Goal: Task Accomplishment & Management: Use online tool/utility

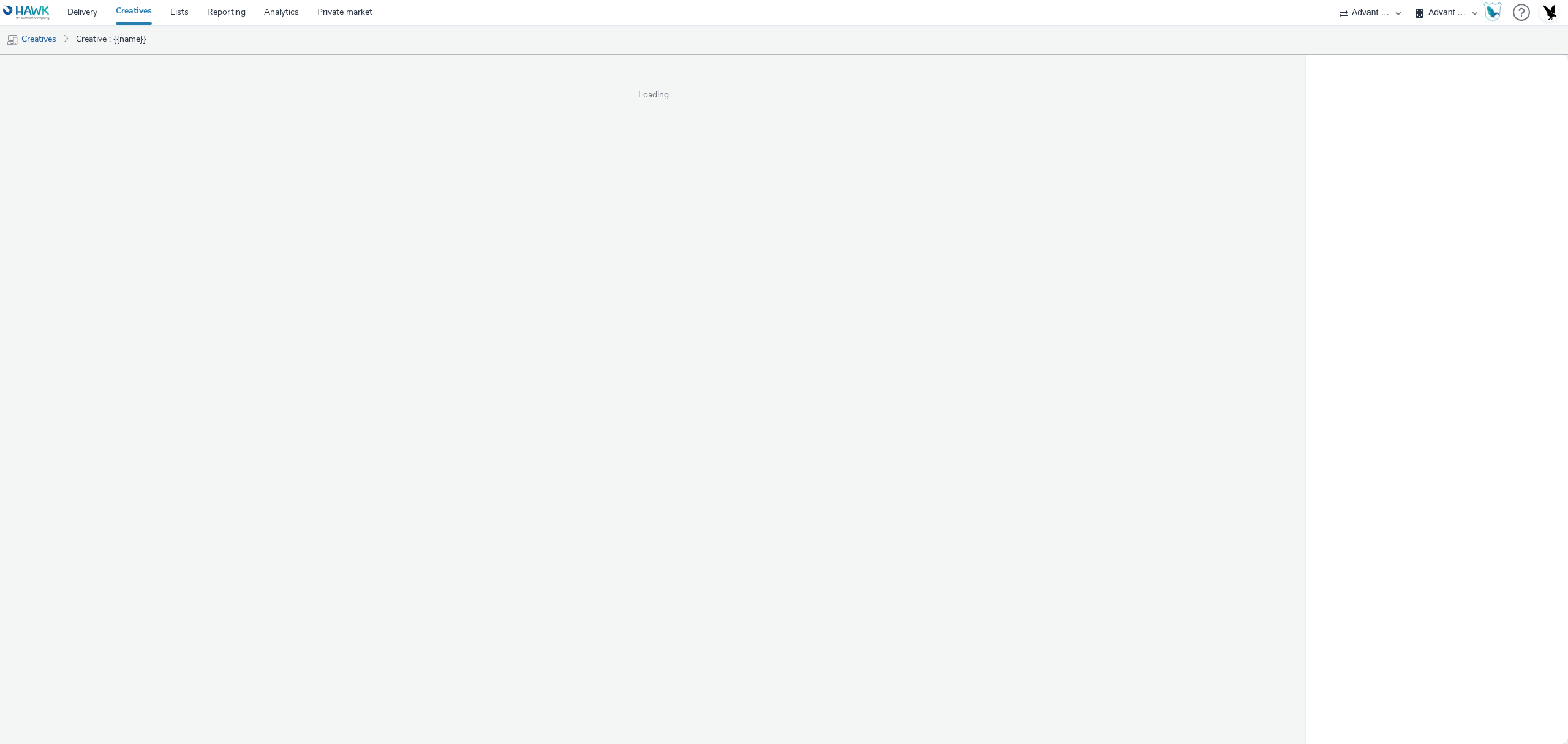
select select "4cb02b07-3b4d-4272-ac98-c1d21eefbd97"
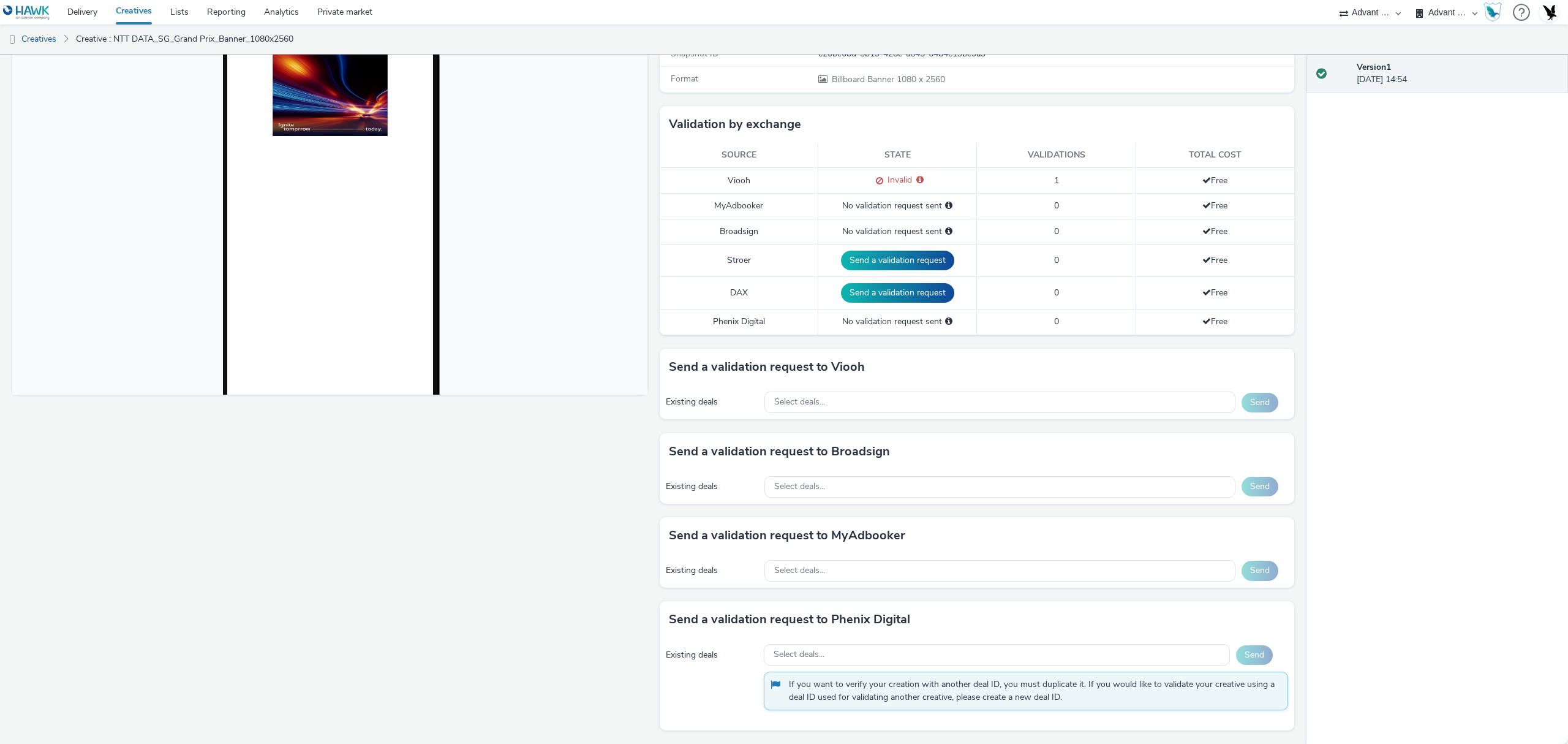
scroll to position [255, 0]
click at [1042, 396] on div "Select deals..." at bounding box center [1000, 402] width 471 height 21
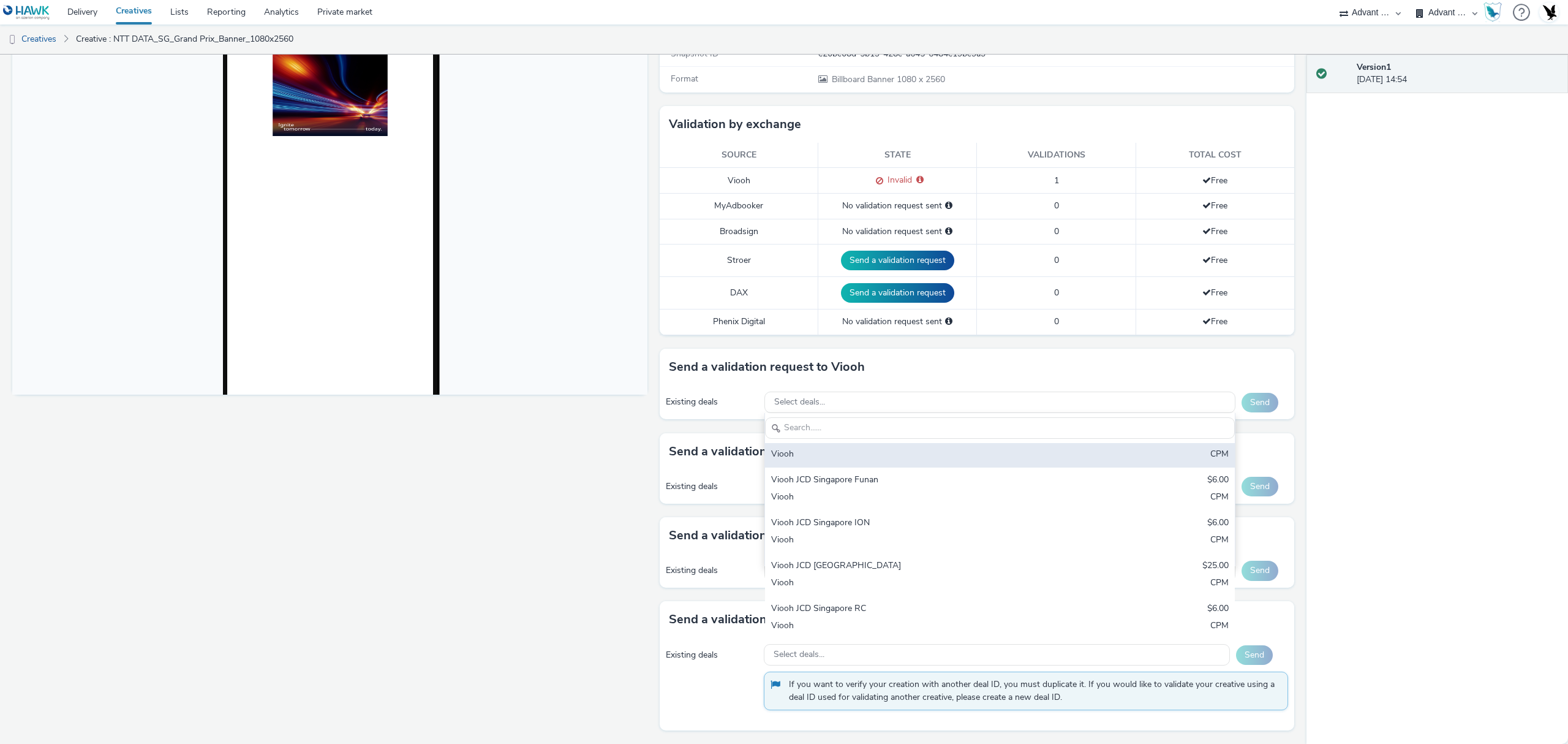
scroll to position [0, 0]
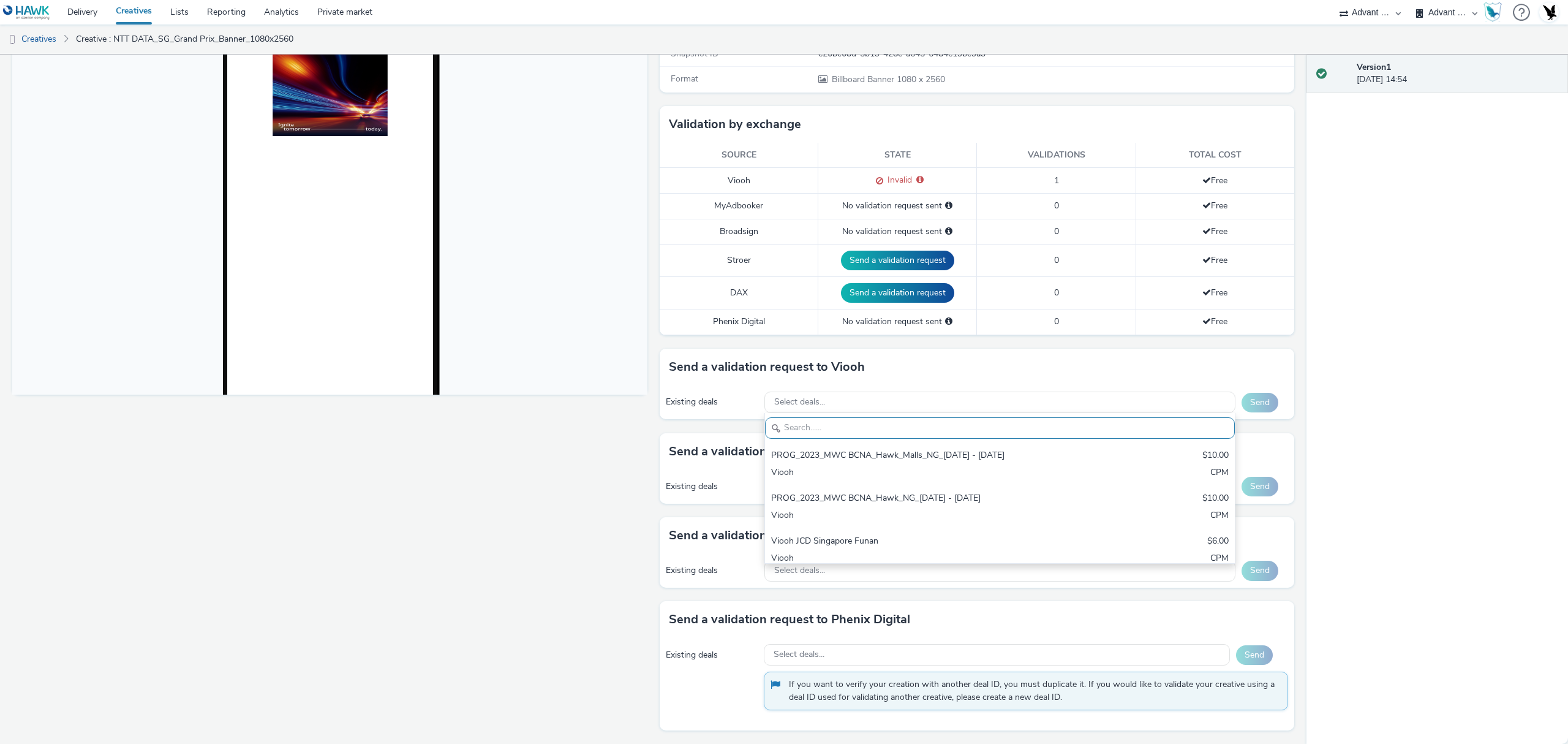
click at [599, 527] on div "Fullscreen" at bounding box center [333, 318] width 641 height 852
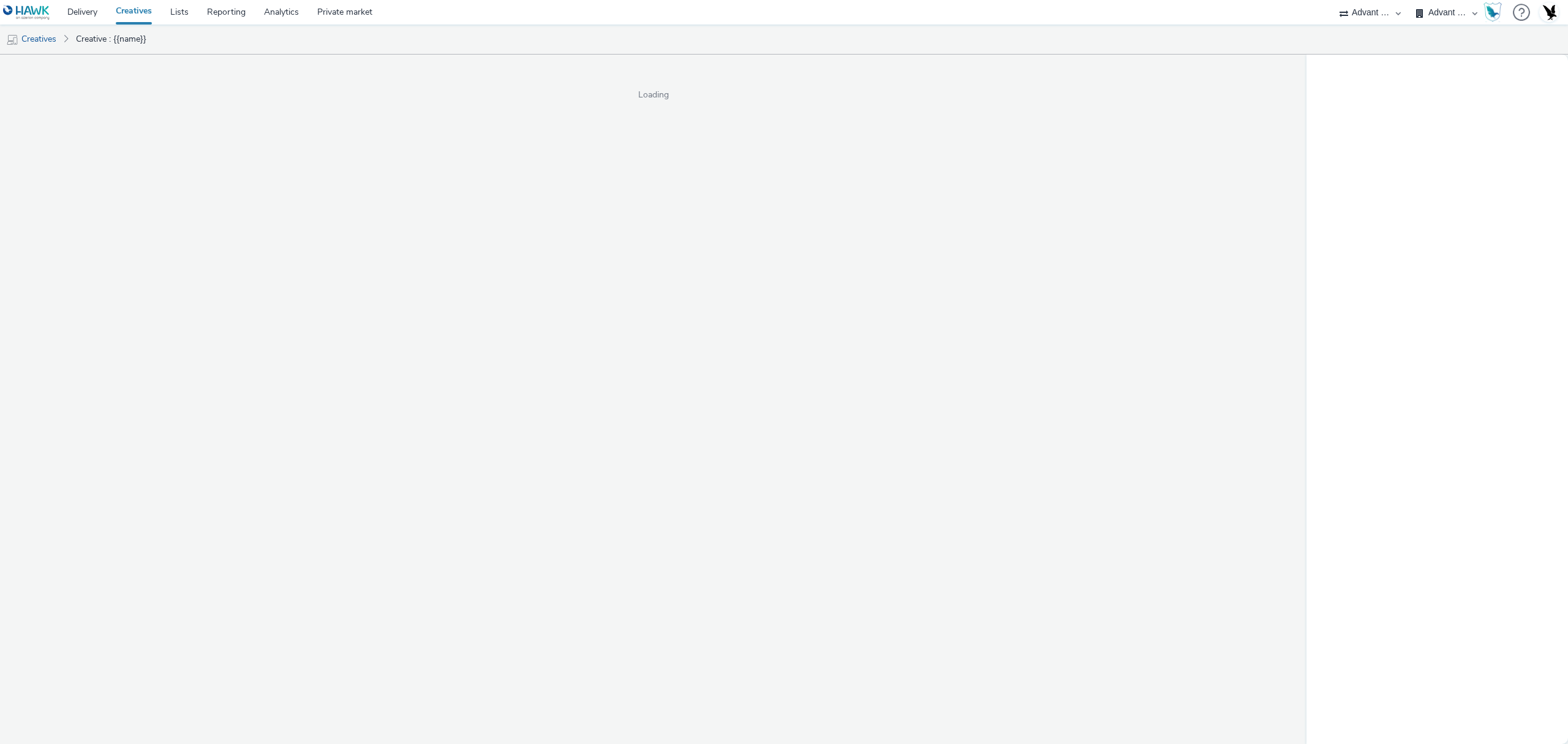
select select "4cb02b07-3b4d-4272-ac98-c1d21eefbd97"
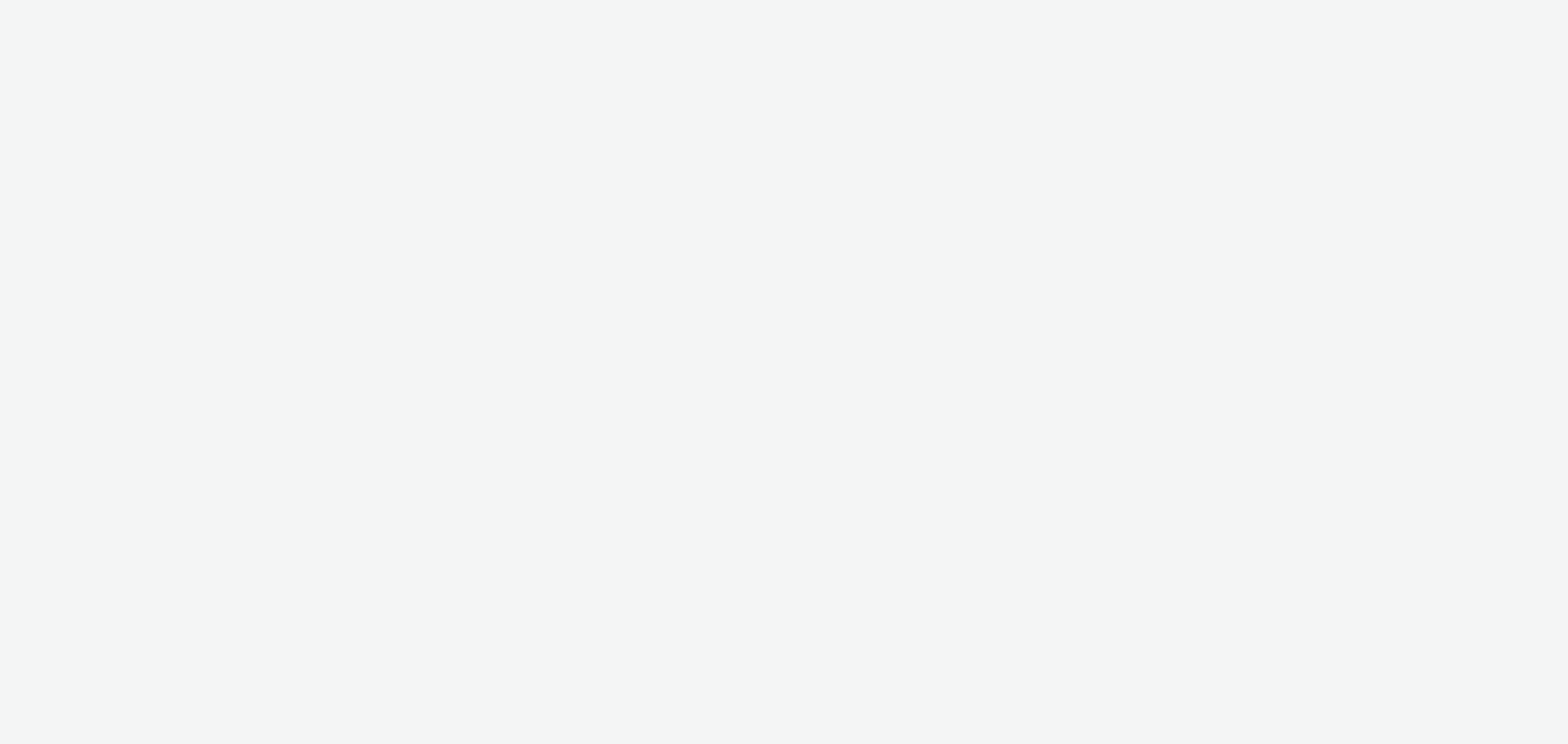
select select "4cb02b07-3b4d-4272-ac98-c1d21eefbd97"
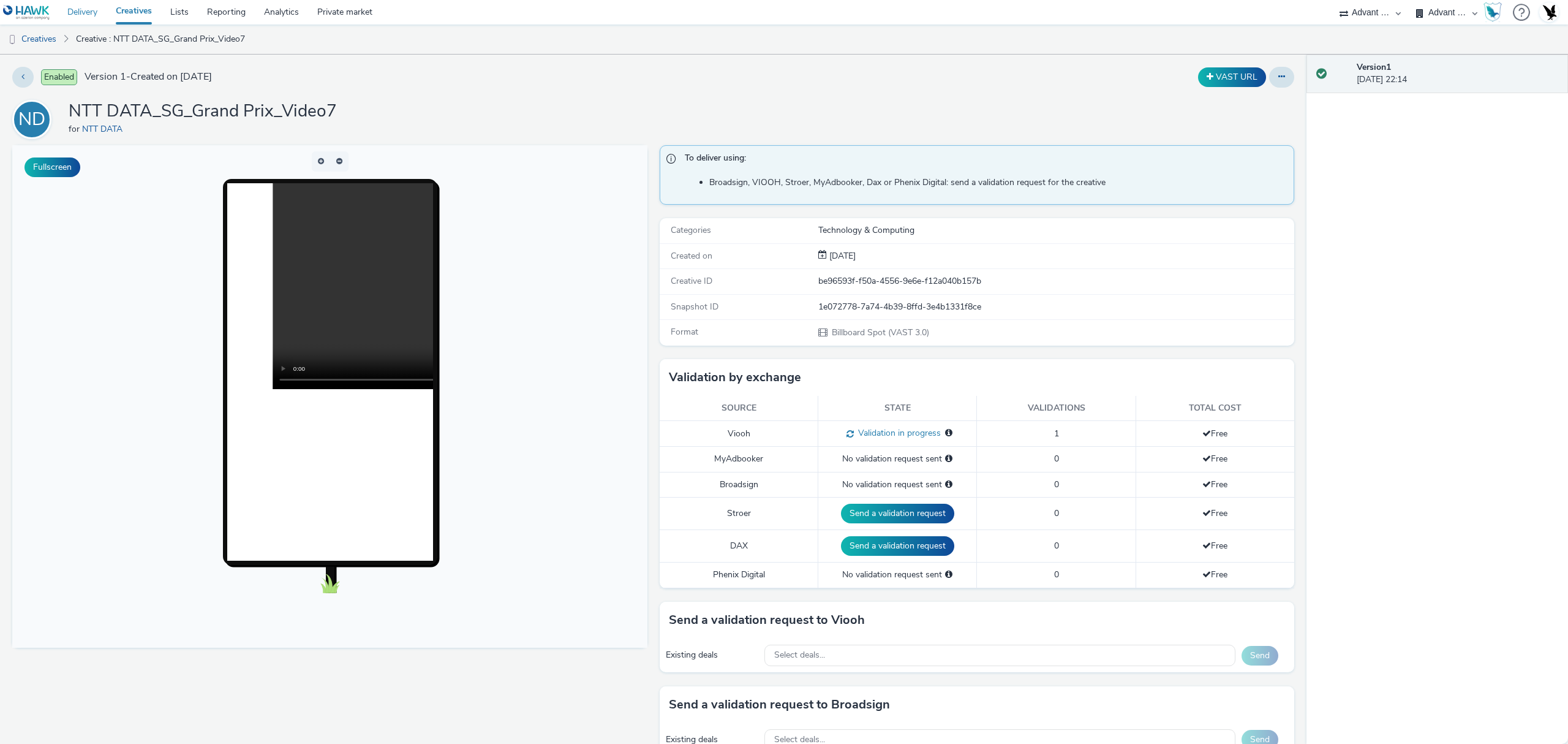
click at [89, 7] on link "Delivery" at bounding box center [82, 12] width 49 height 24
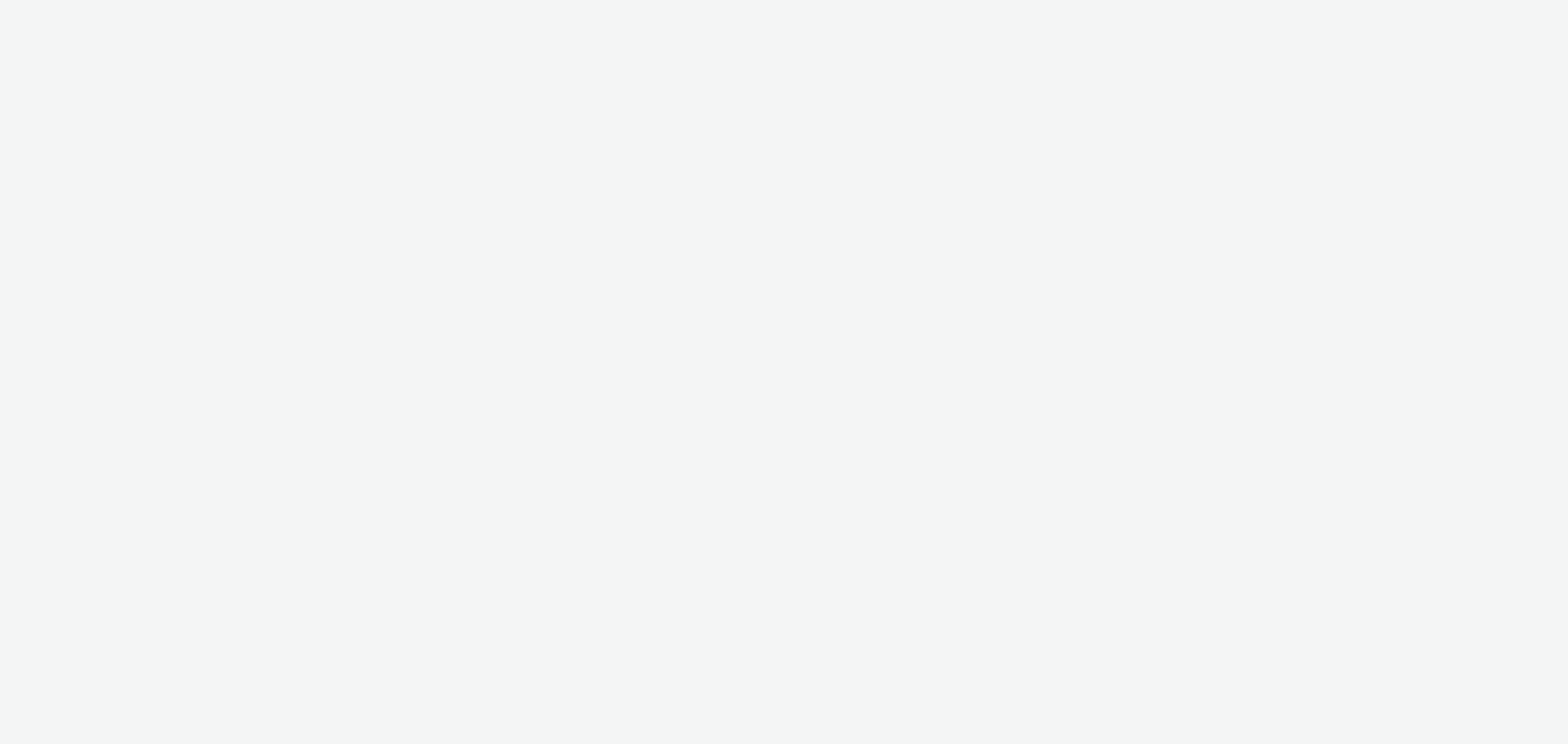
select select "4cb02b07-3b4d-4272-ac98-c1d21eefbd97"
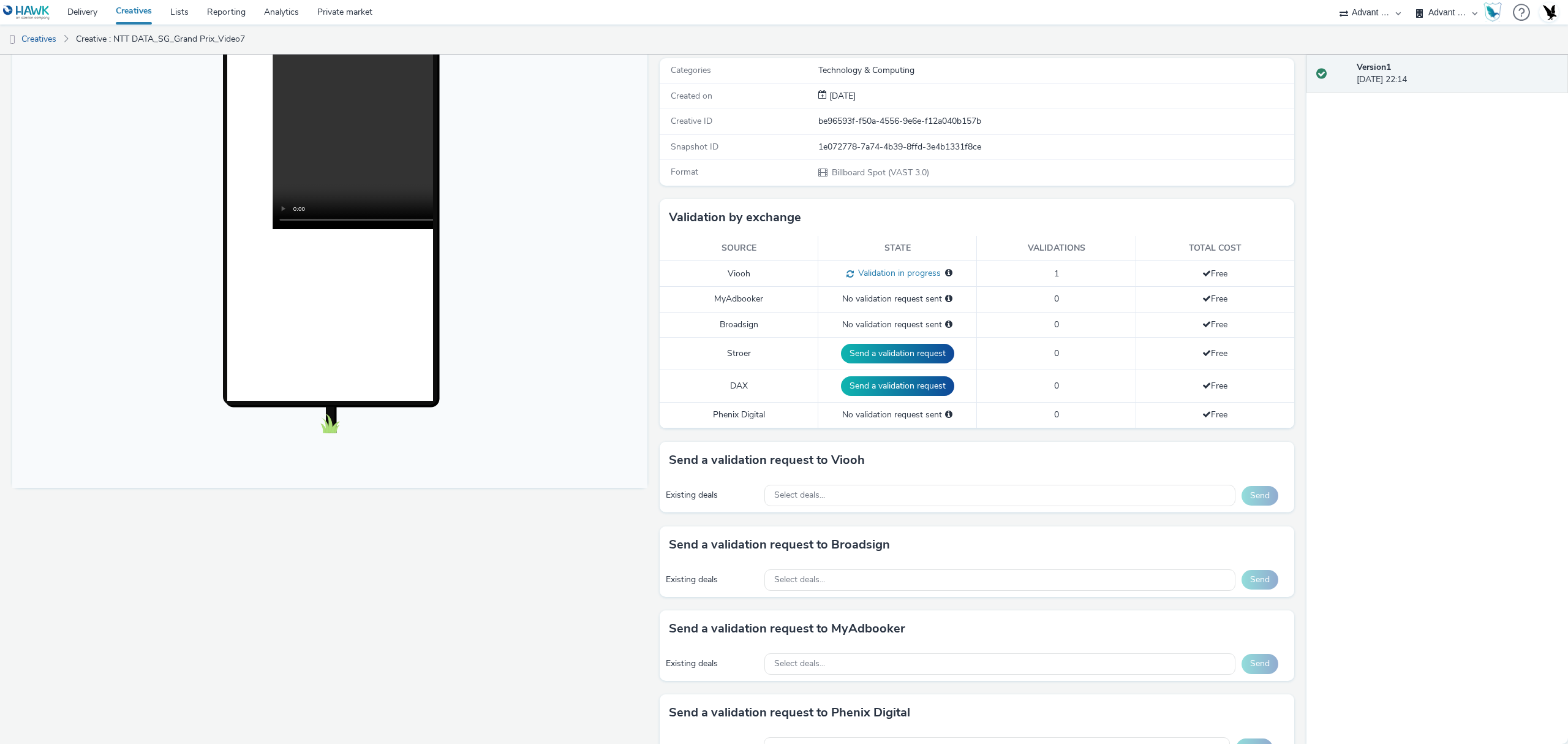
scroll to position [408, 0]
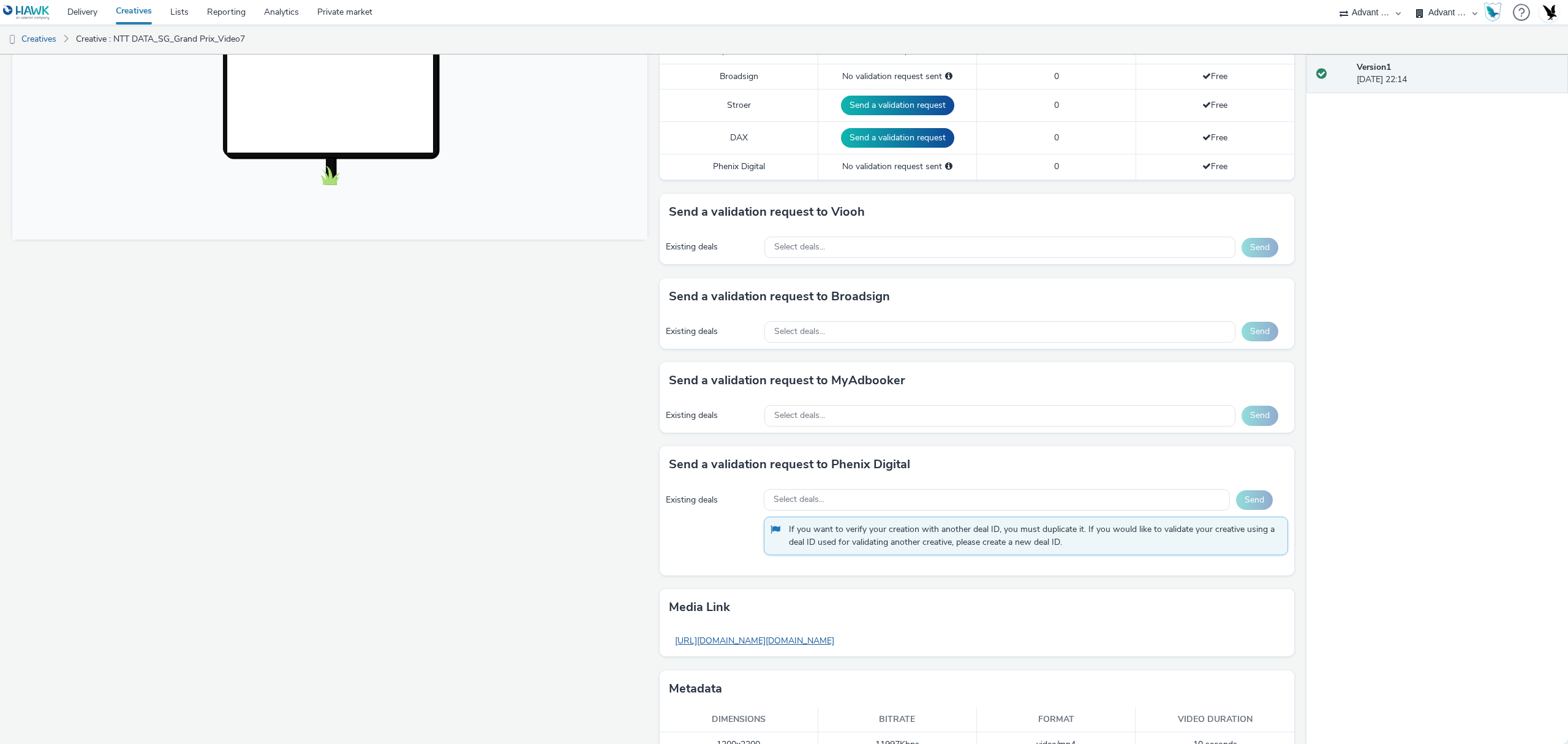
click at [840, 648] on link "https://tabmo-cdn.s3.eu-west-1.amazonaws.com/hawk.tabmo.io/organizations/3fcead…" at bounding box center [754, 640] width 172 height 24
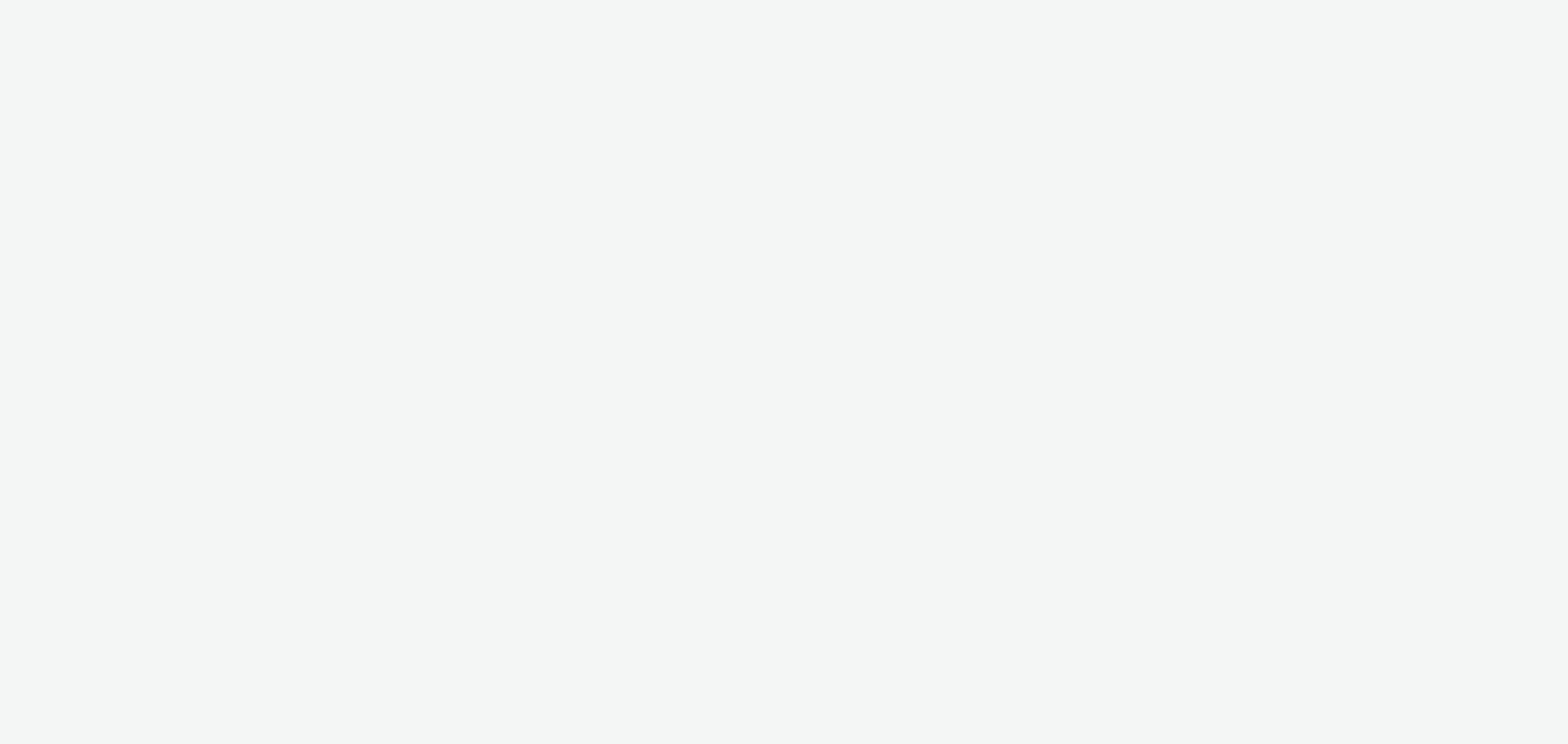
select select "4cb02b07-3b4d-4272-ac98-c1d21eefbd97"
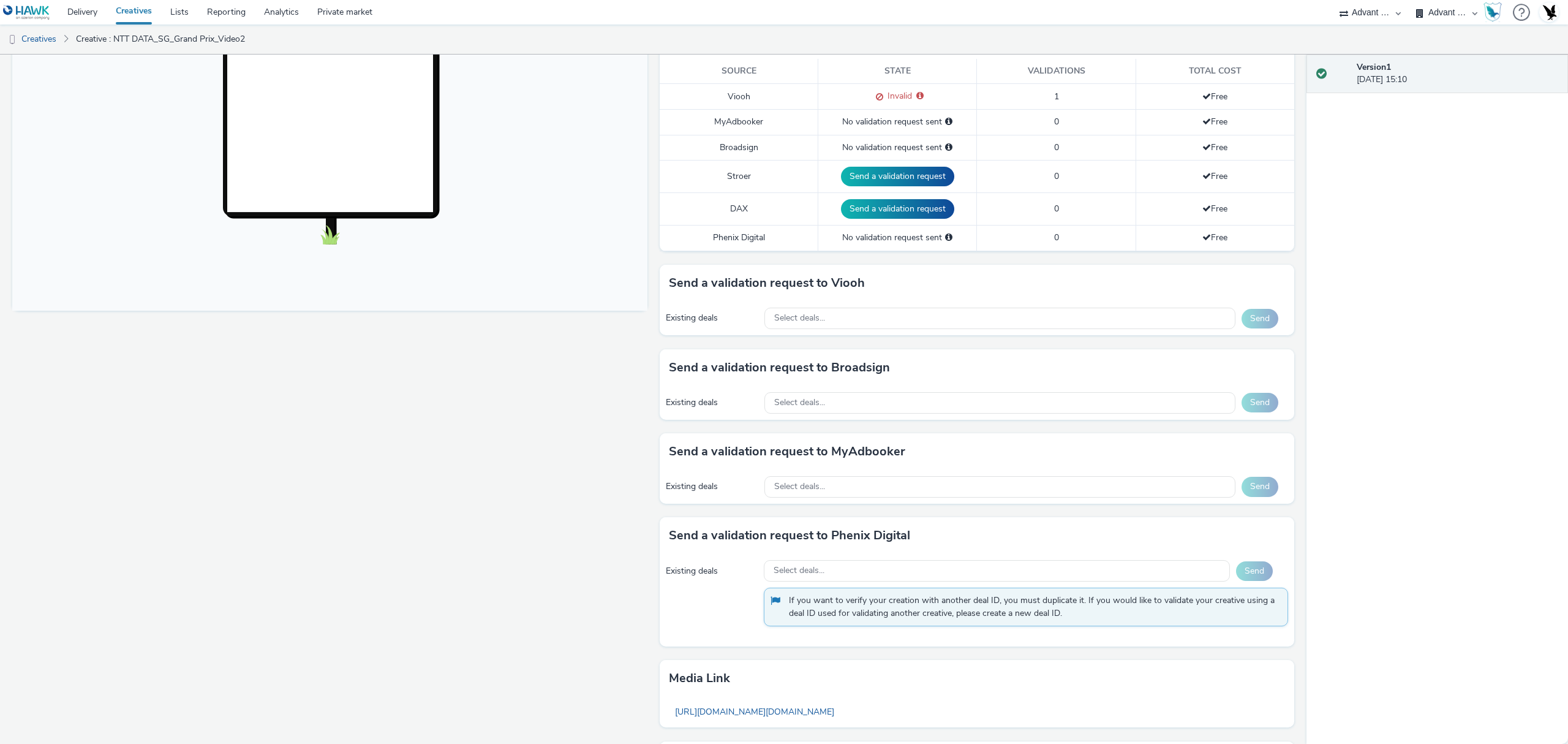
scroll to position [408, 0]
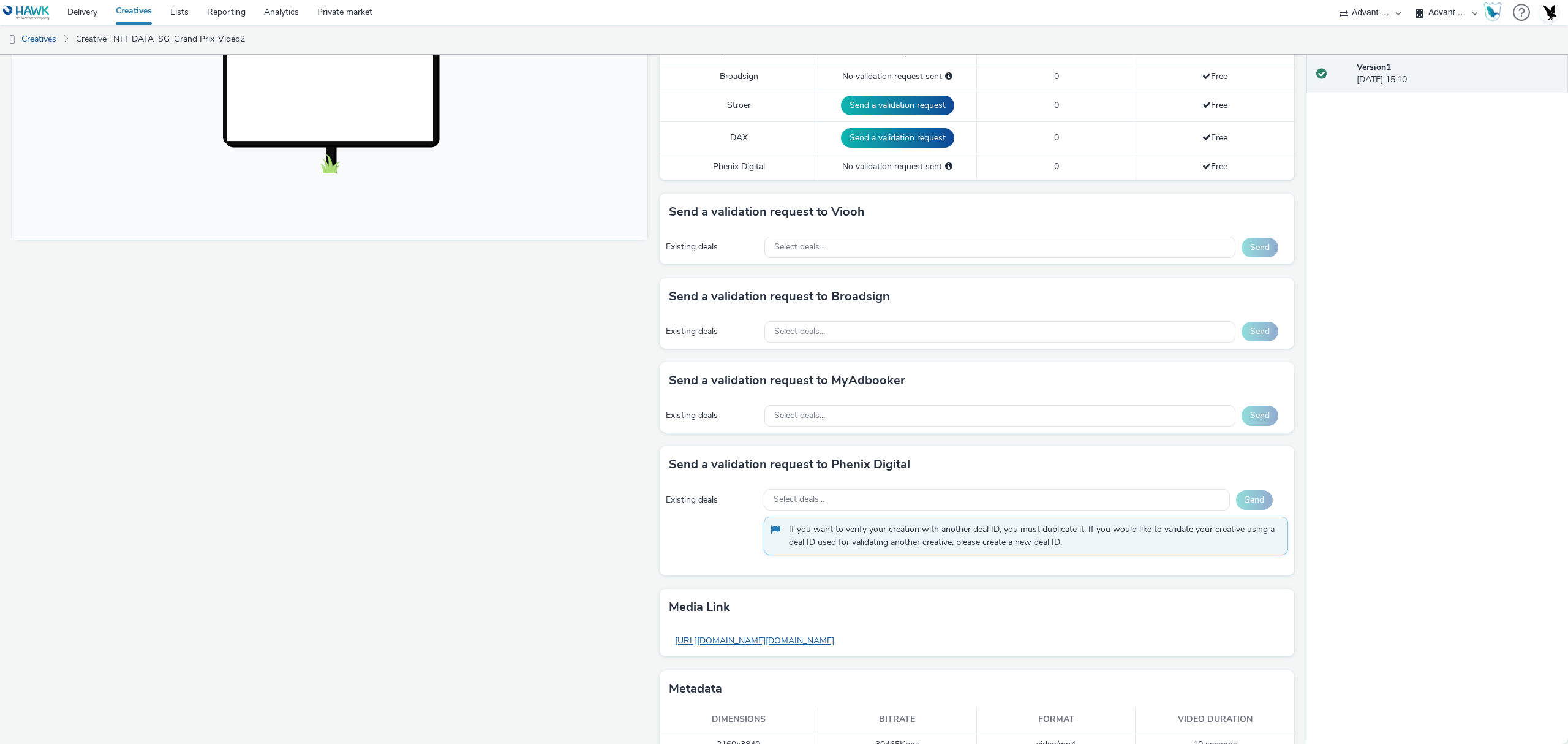
click at [840, 642] on link "https://tabmo-cdn.s3.eu-west-1.amazonaws.com/hawk.tabmo.io/organizations/3fcead…" at bounding box center [754, 640] width 172 height 24
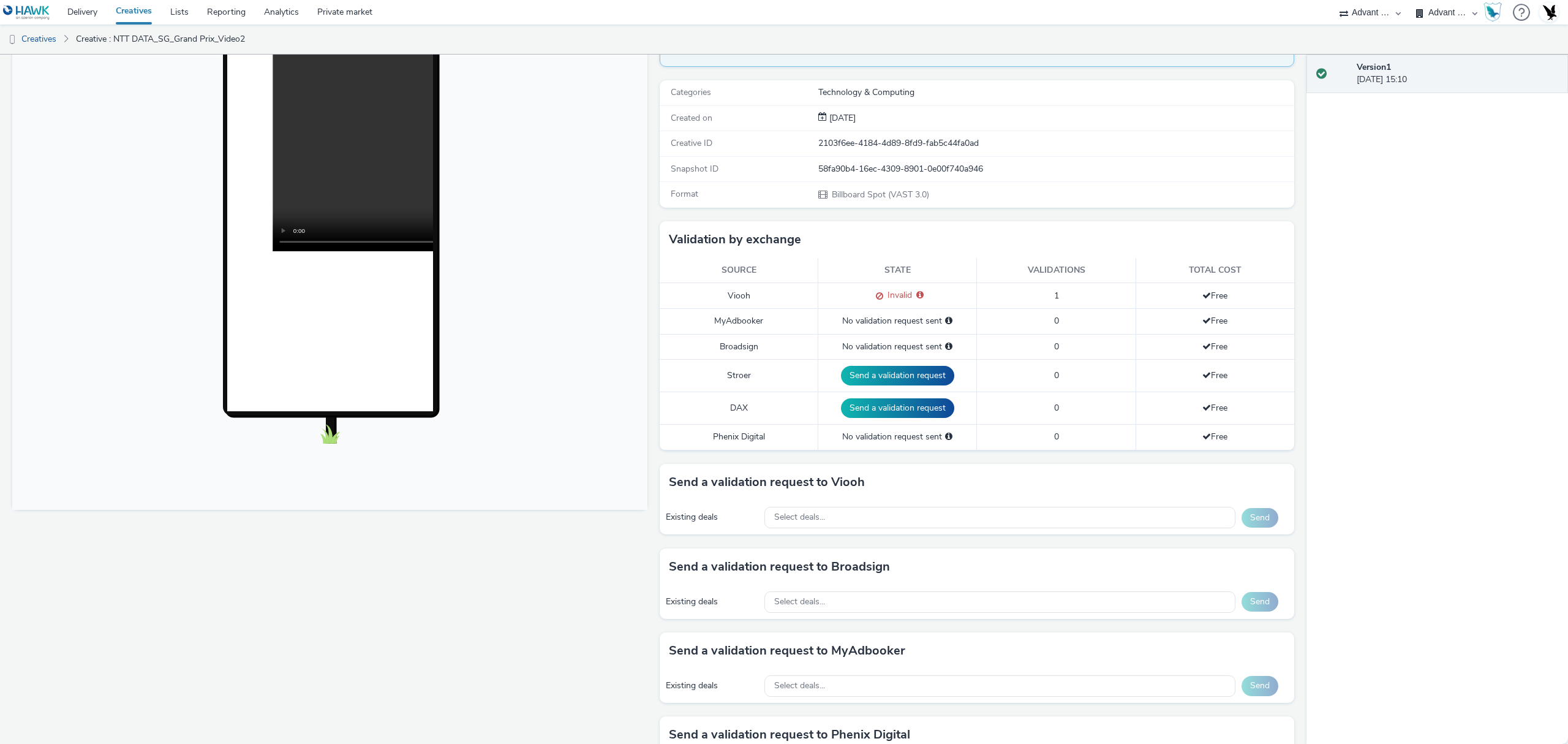
scroll to position [0, 0]
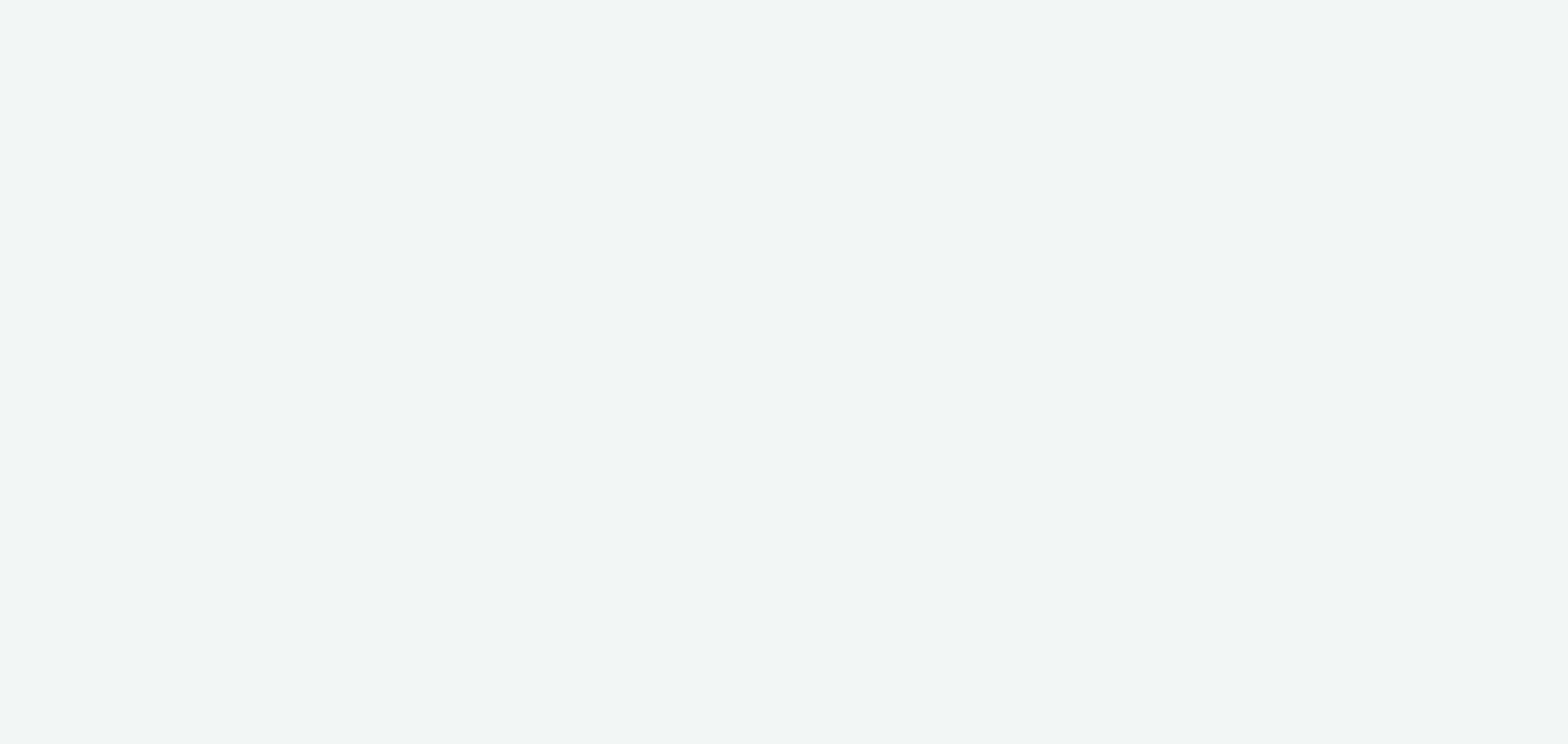
select select "4cb02b07-3b4d-4272-ac98-c1d21eefbd97"
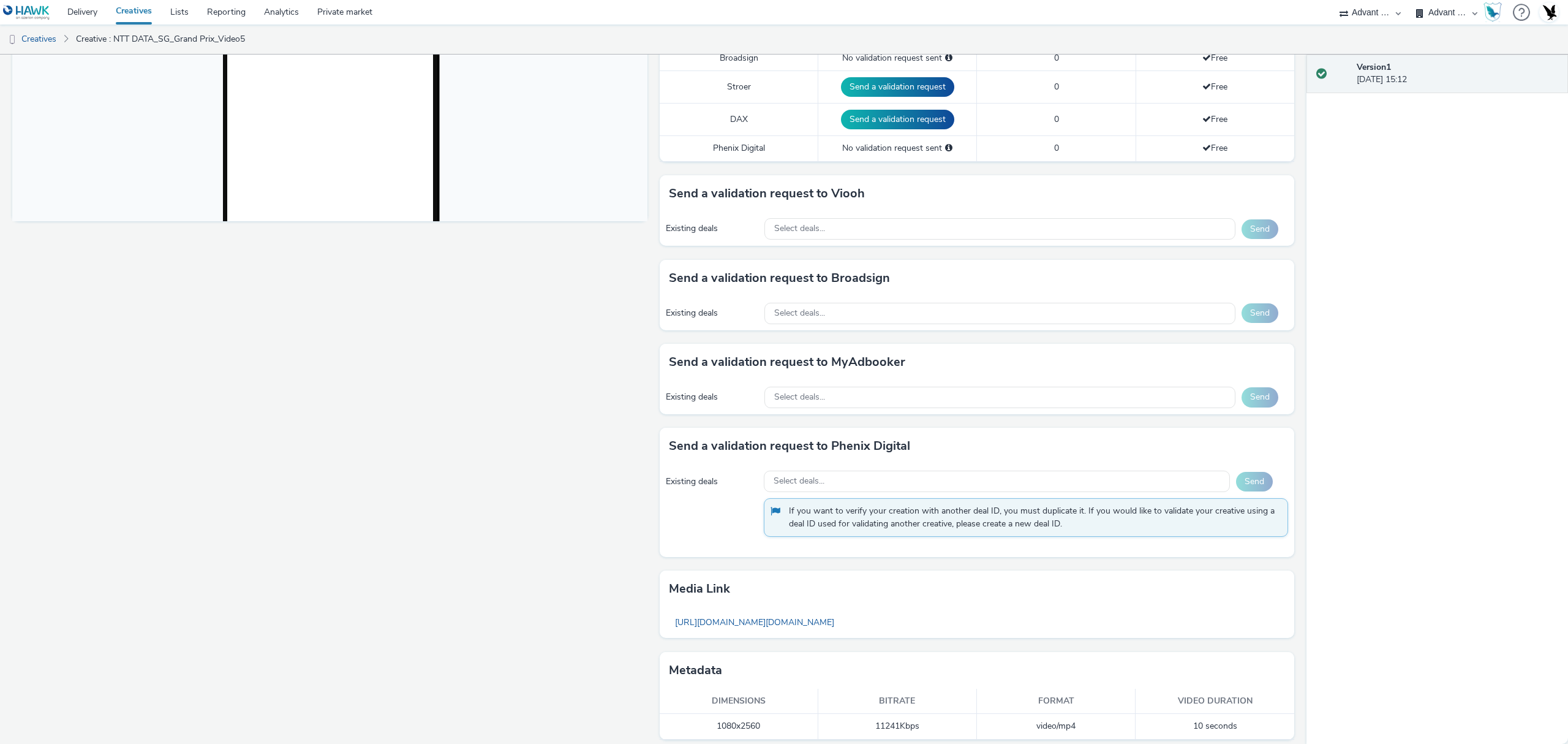
scroll to position [439, 0]
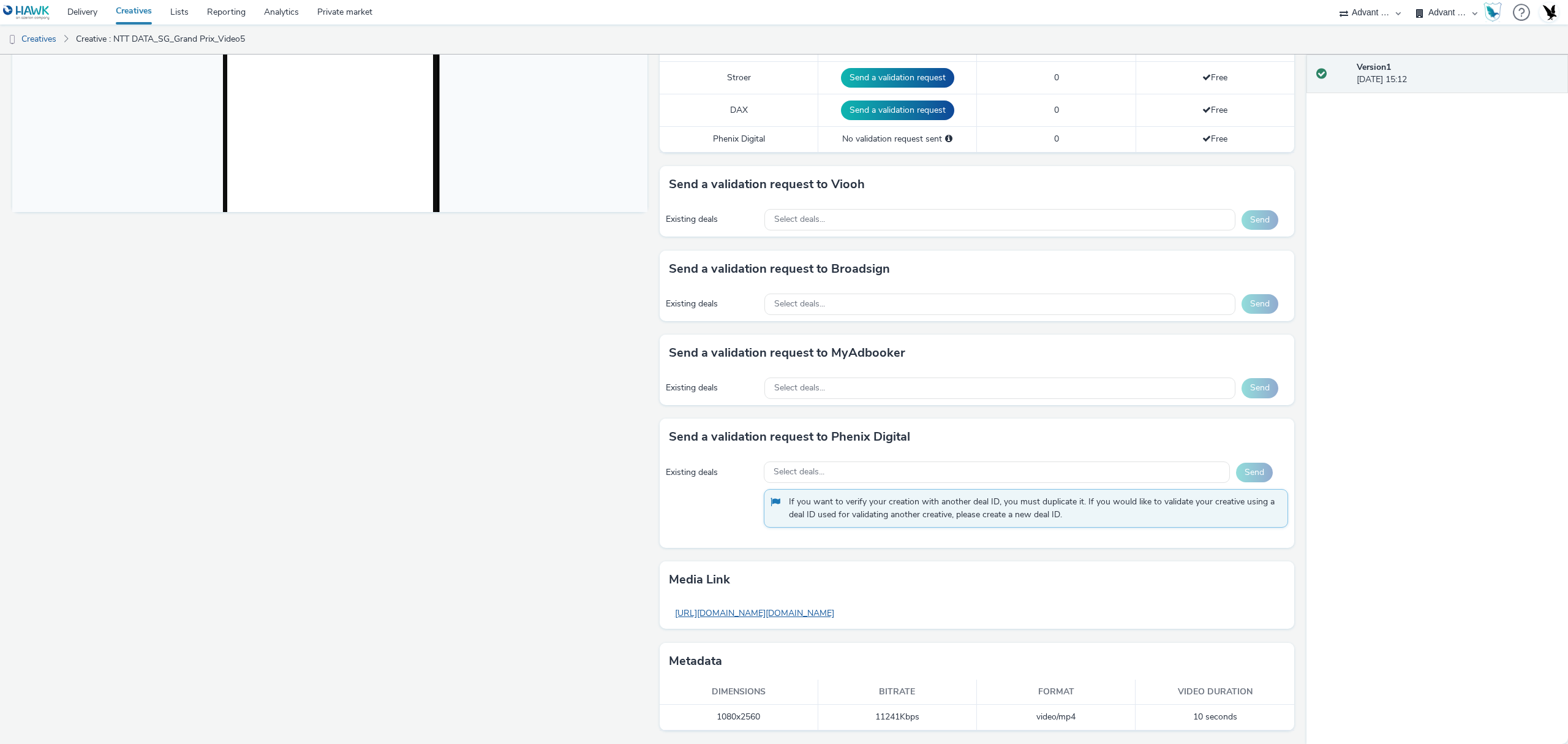
click at [840, 619] on link "https://tabmo-cdn.s3.eu-west-1.amazonaws.com/hawk.tabmo.io/organizations/3fcead…" at bounding box center [754, 613] width 172 height 24
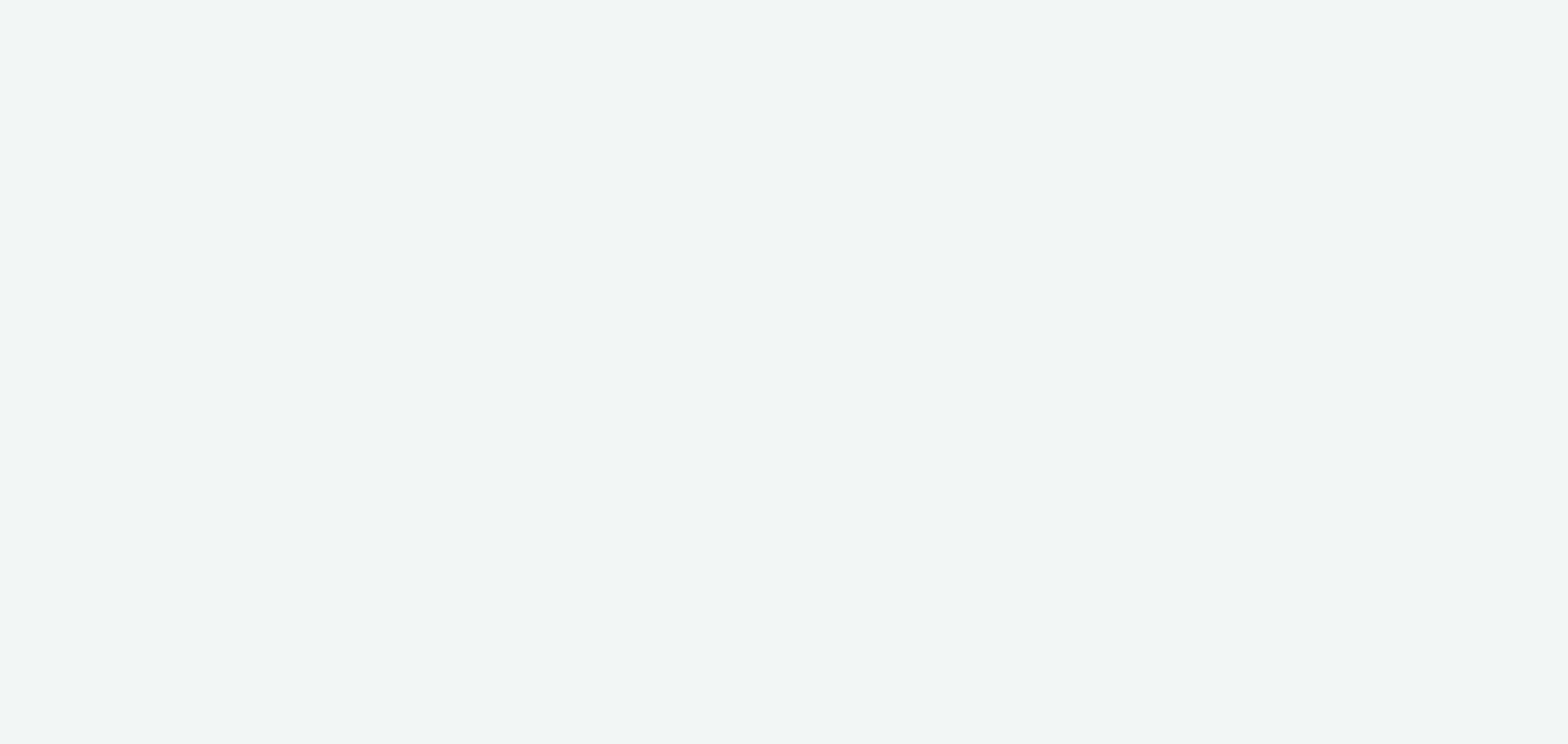
select select "4cb02b07-3b4d-4272-ac98-c1d21eefbd97"
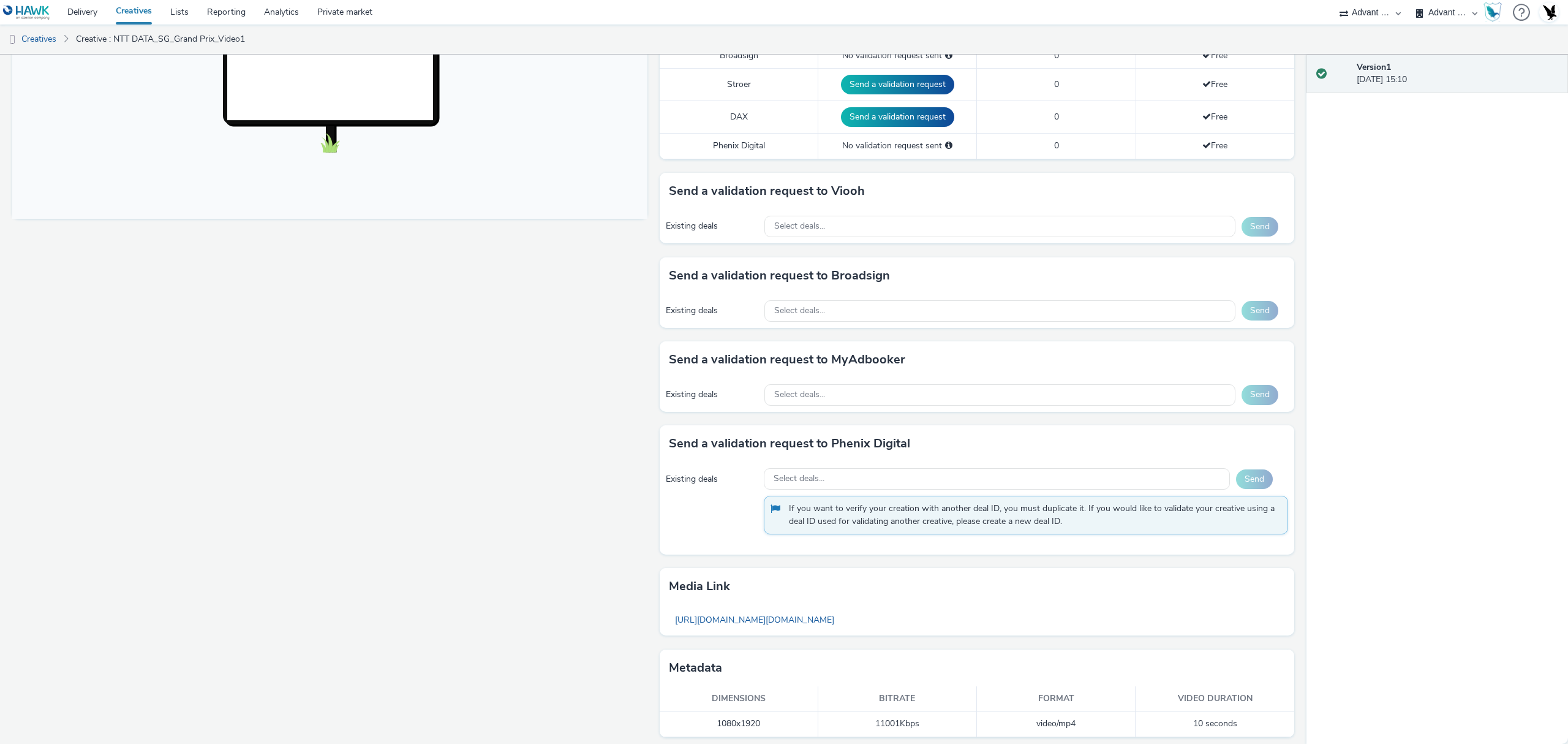
scroll to position [437, 0]
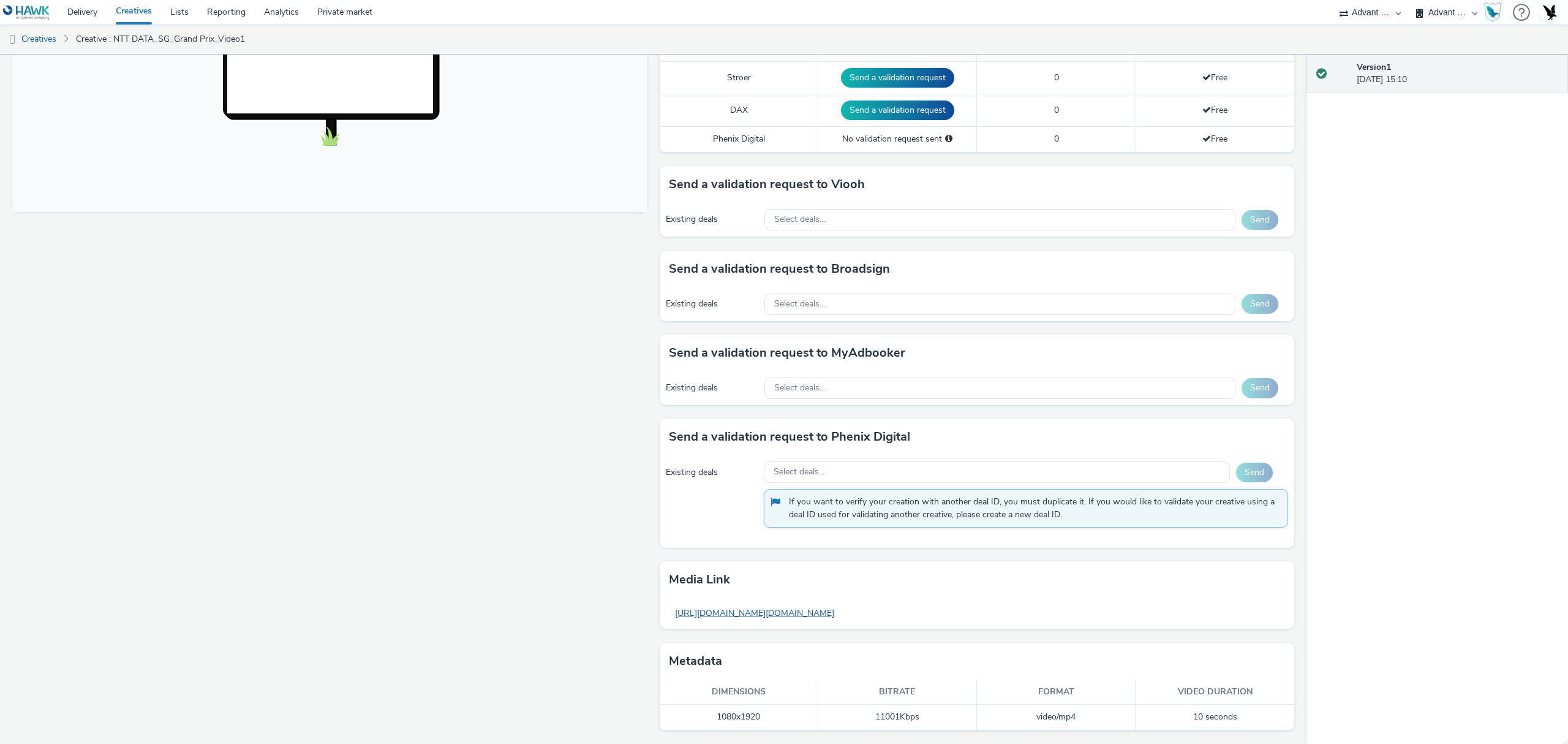
click at [840, 617] on link "[URL][DOMAIN_NAME][DOMAIN_NAME]" at bounding box center [754, 613] width 172 height 24
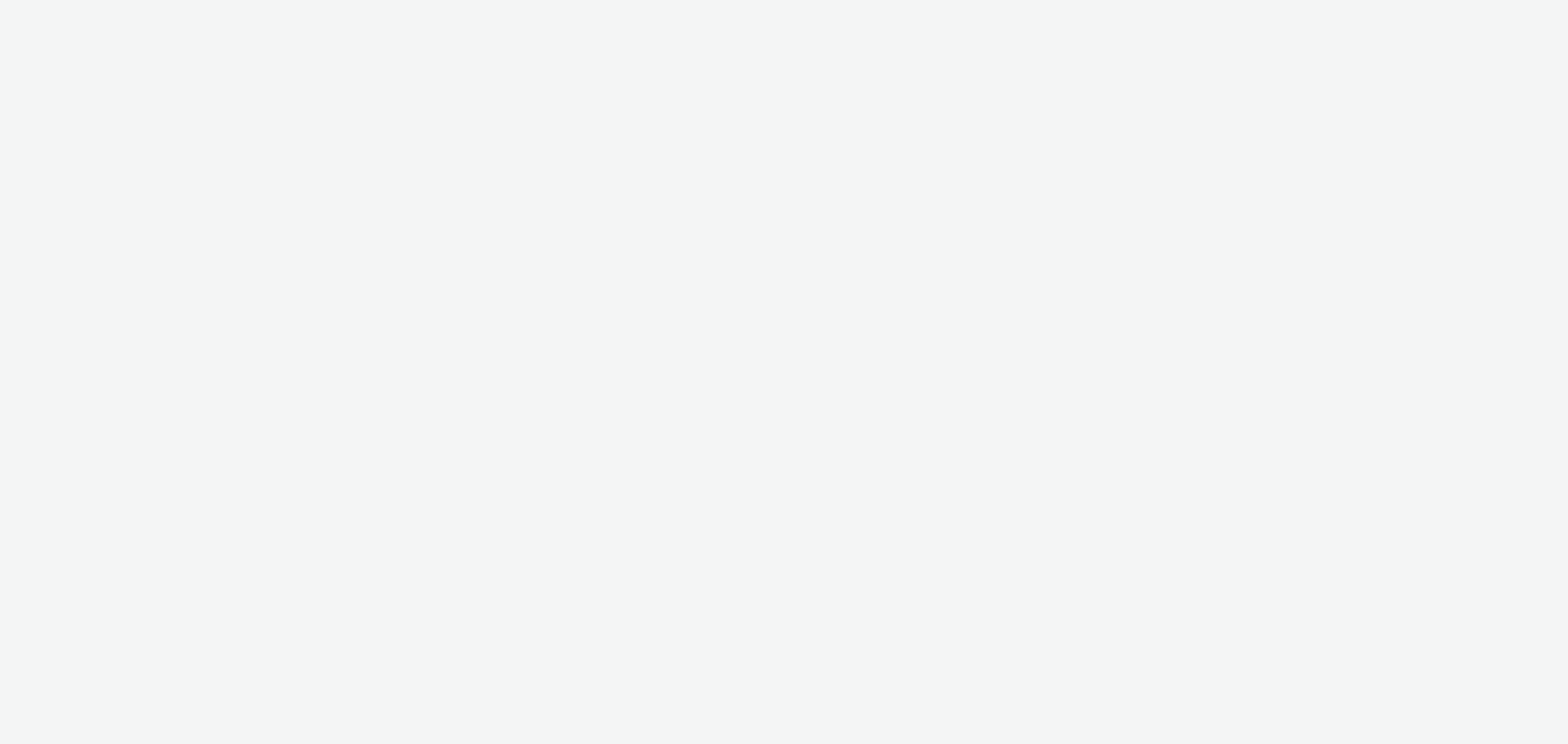
select select "4cb02b07-3b4d-4272-ac98-c1d21eefbd97"
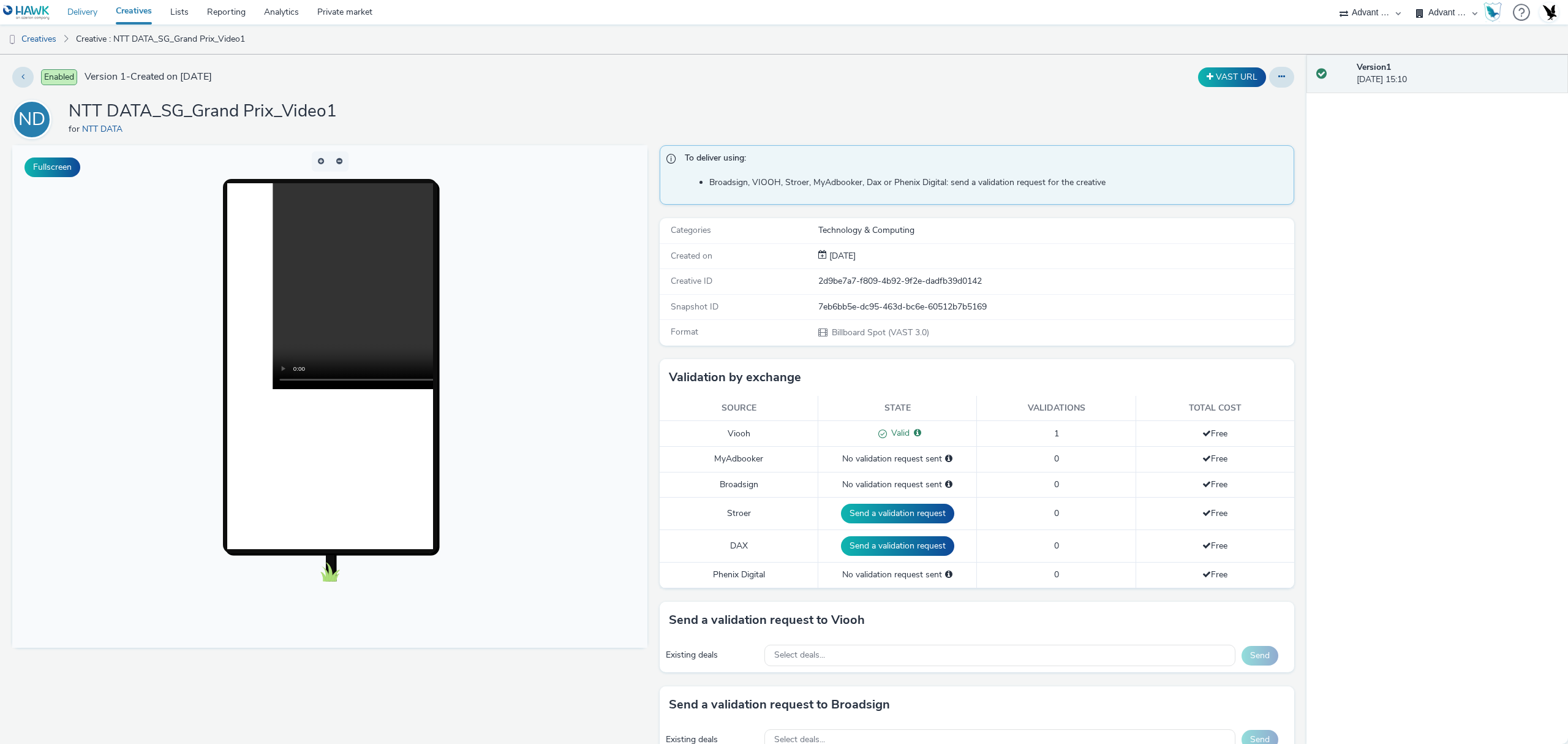
click at [94, 15] on link "Delivery" at bounding box center [82, 12] width 49 height 24
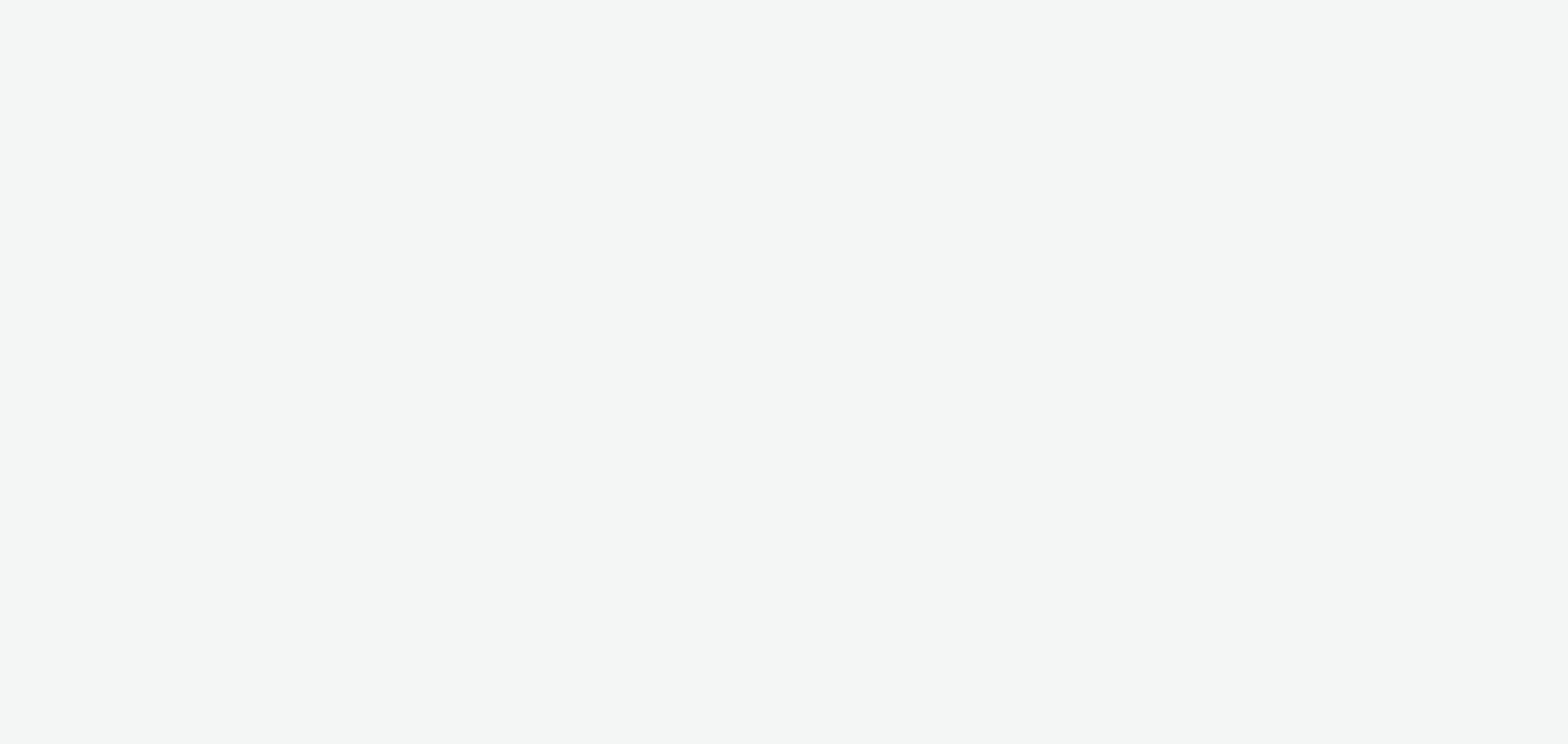
select select "4cb02b07-3b4d-4272-ac98-c1d21eefbd97"
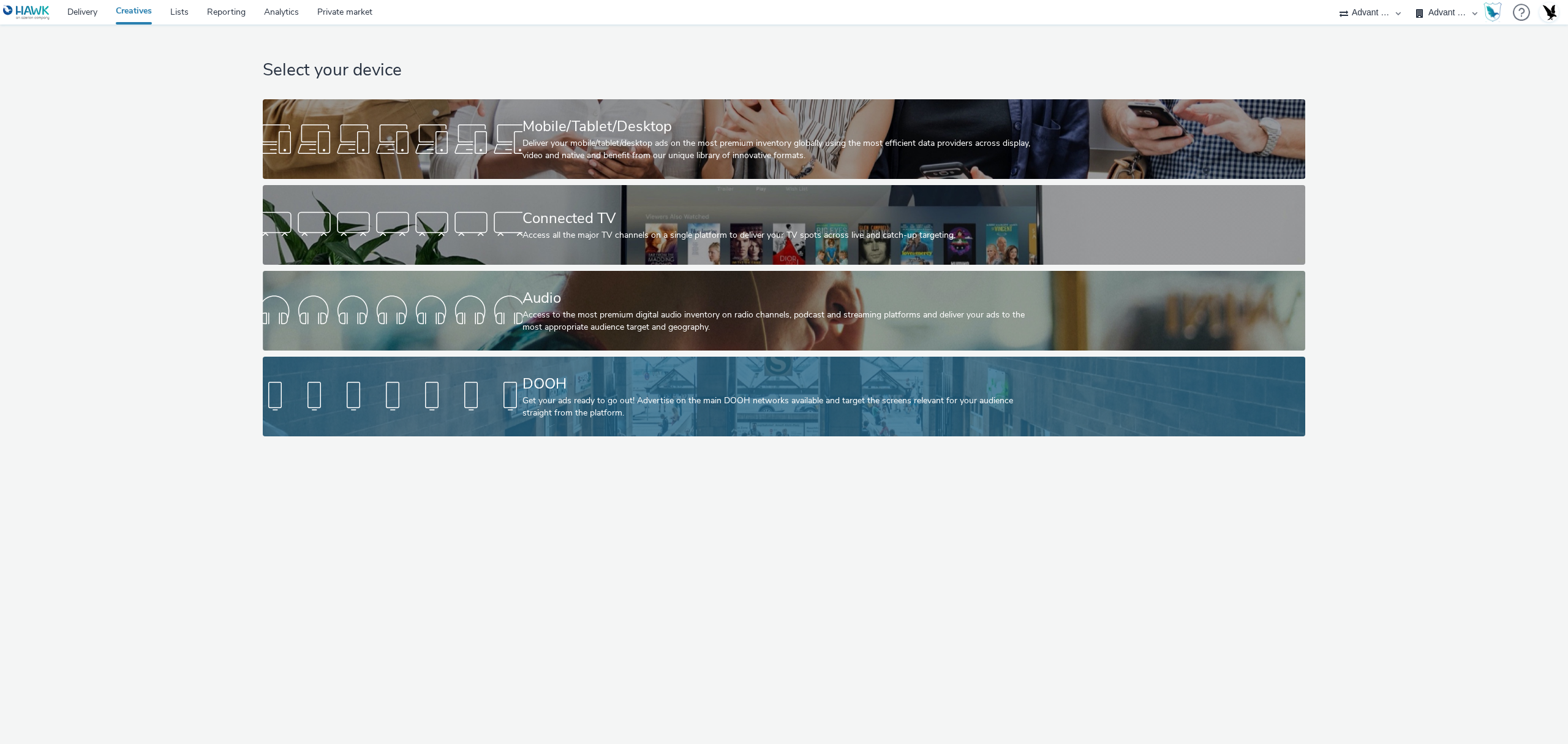
click at [569, 376] on div "DOOH" at bounding box center [782, 384] width 519 height 21
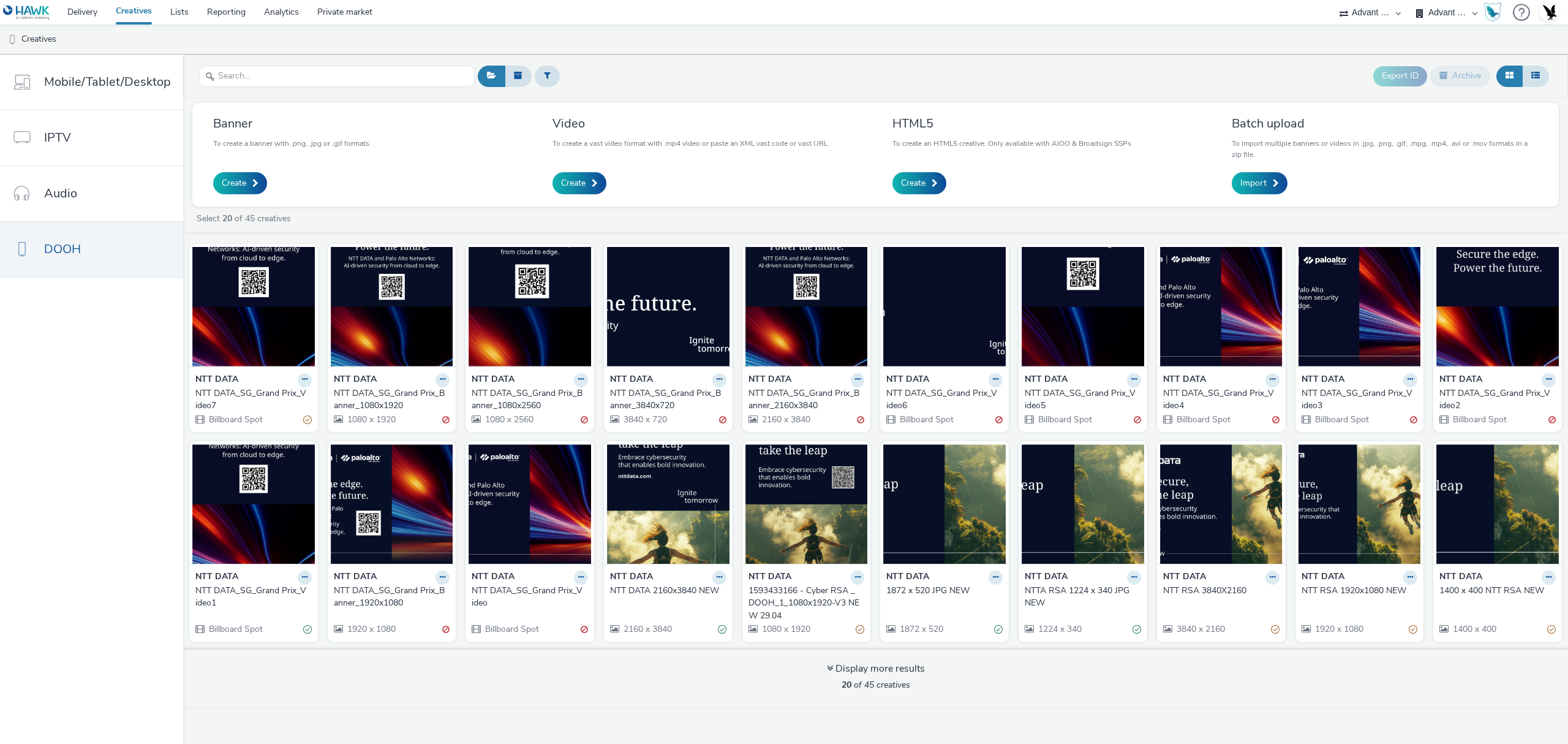
click at [927, 384] on div "NTT DATA" at bounding box center [945, 380] width 116 height 14
click at [947, 393] on div "NTT DATA_SG_Grand Prix_Video6" at bounding box center [942, 400] width 111 height 25
click at [1056, 393] on div "NTT DATA_SG_Grand Prix_Video5" at bounding box center [1080, 400] width 111 height 25
click at [1206, 391] on div "NTT DATA_SG_Grand Prix_Video4" at bounding box center [1219, 400] width 111 height 25
click at [1335, 393] on div "NTT DATA_SG_Grand Prix_Video3" at bounding box center [1357, 400] width 111 height 25
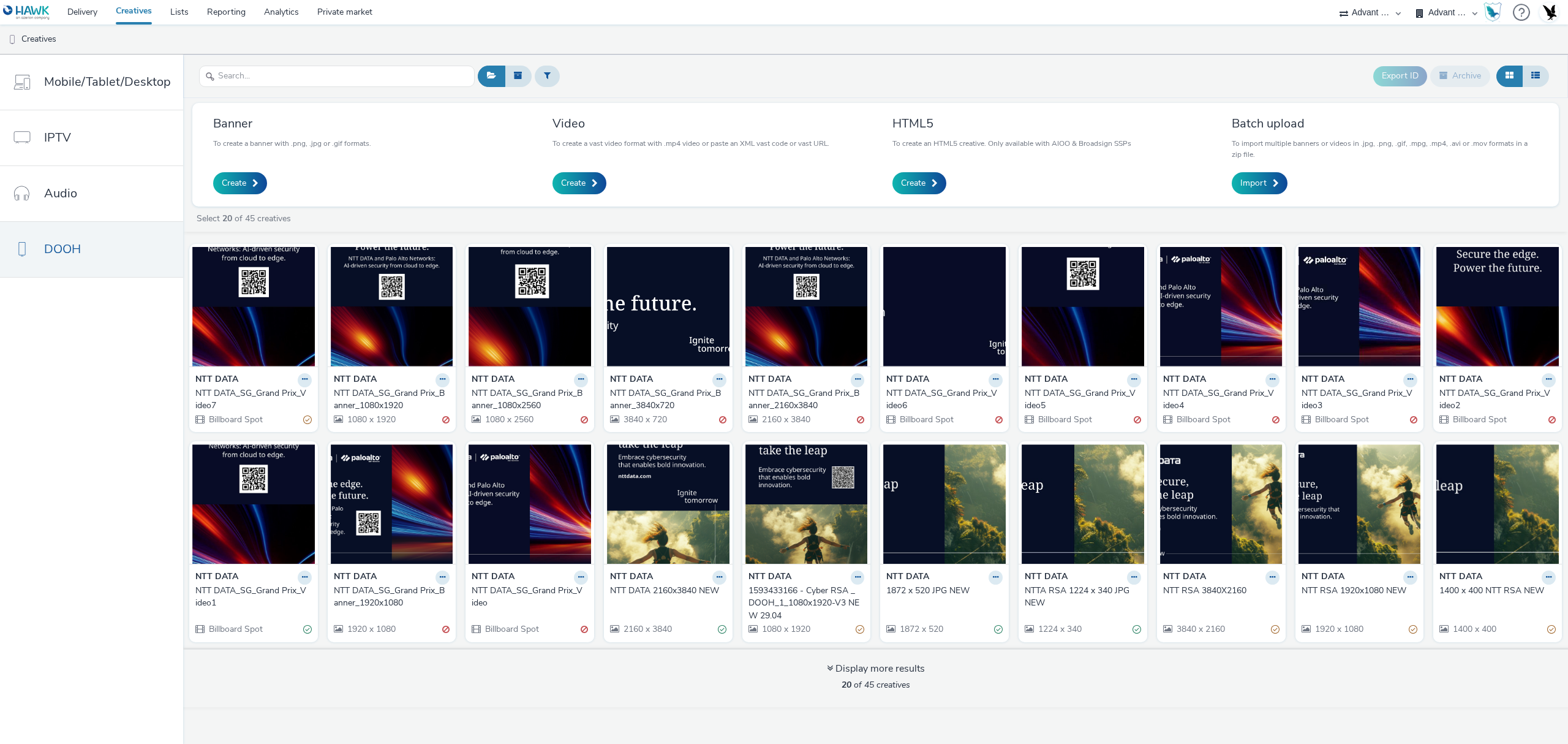
click at [1466, 392] on div "NTT DATA_SG_Grand Prix_Video2" at bounding box center [1495, 400] width 111 height 25
click at [546, 589] on div "NTT DATA_SG_Grand Prix_Video" at bounding box center [527, 597] width 111 height 25
click at [224, 591] on div "NTT DATA_SG_Grand Prix_Video1" at bounding box center [250, 597] width 111 height 25
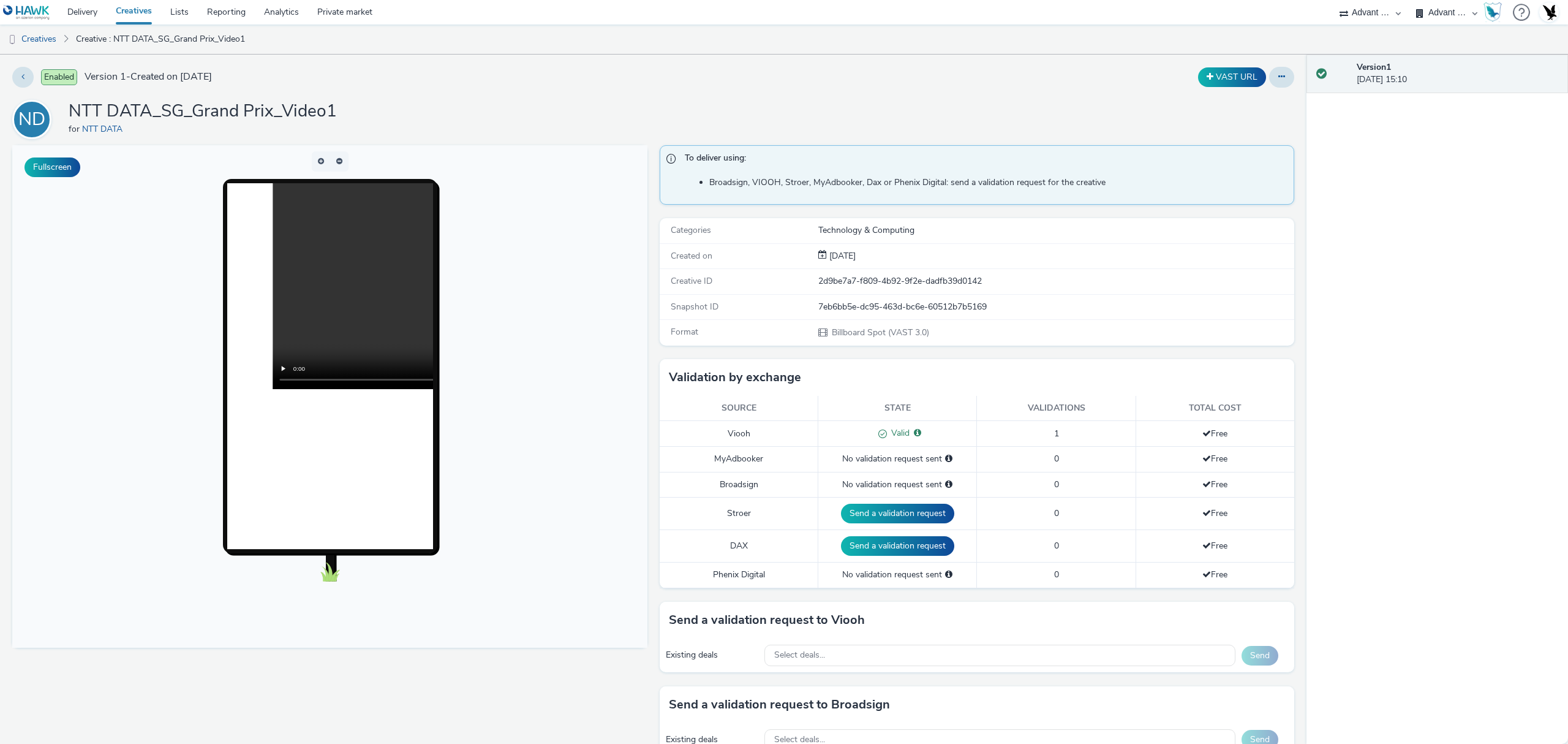
scroll to position [439, 0]
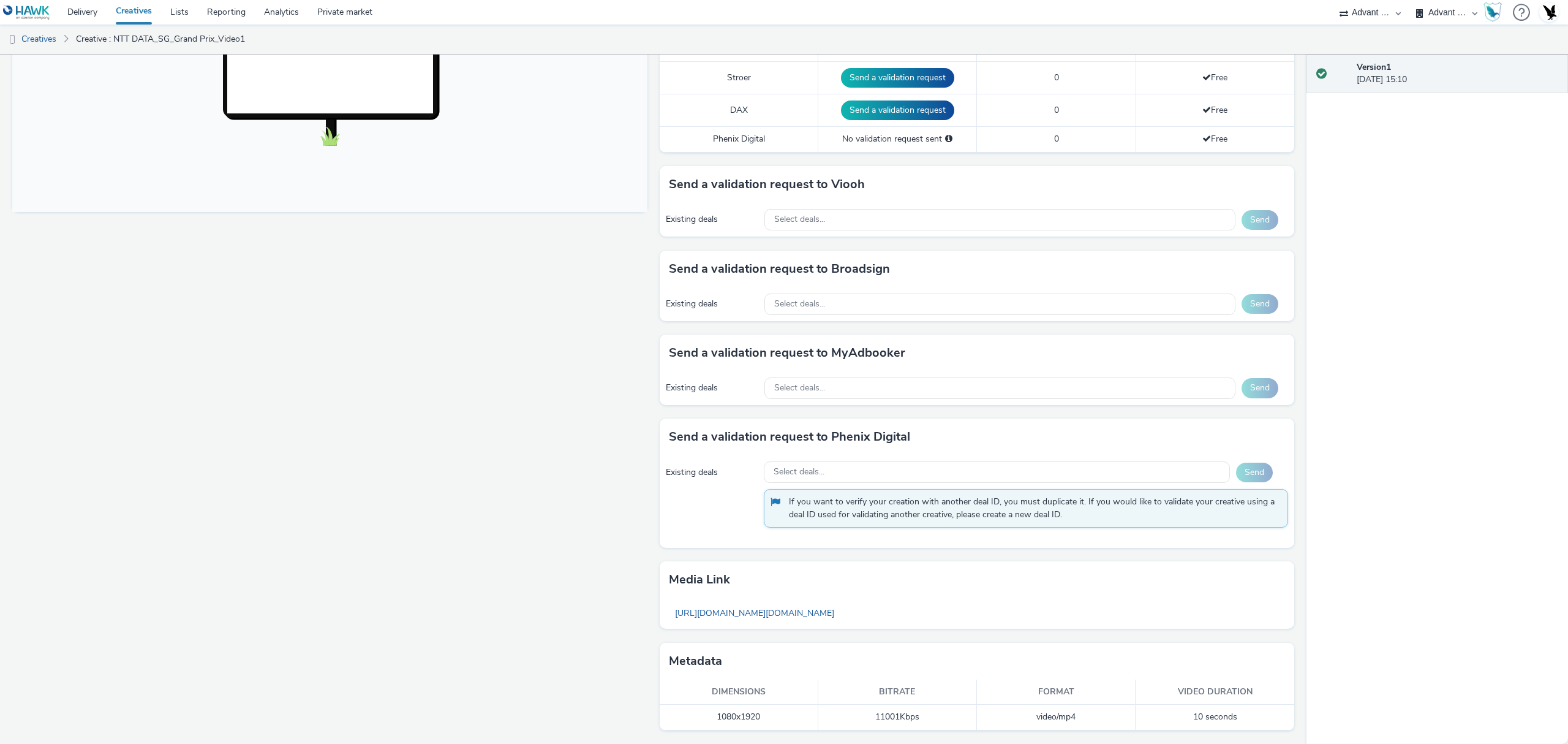
click at [728, 721] on td "1080x1920" at bounding box center [739, 717] width 158 height 25
copy td "1080x1920"
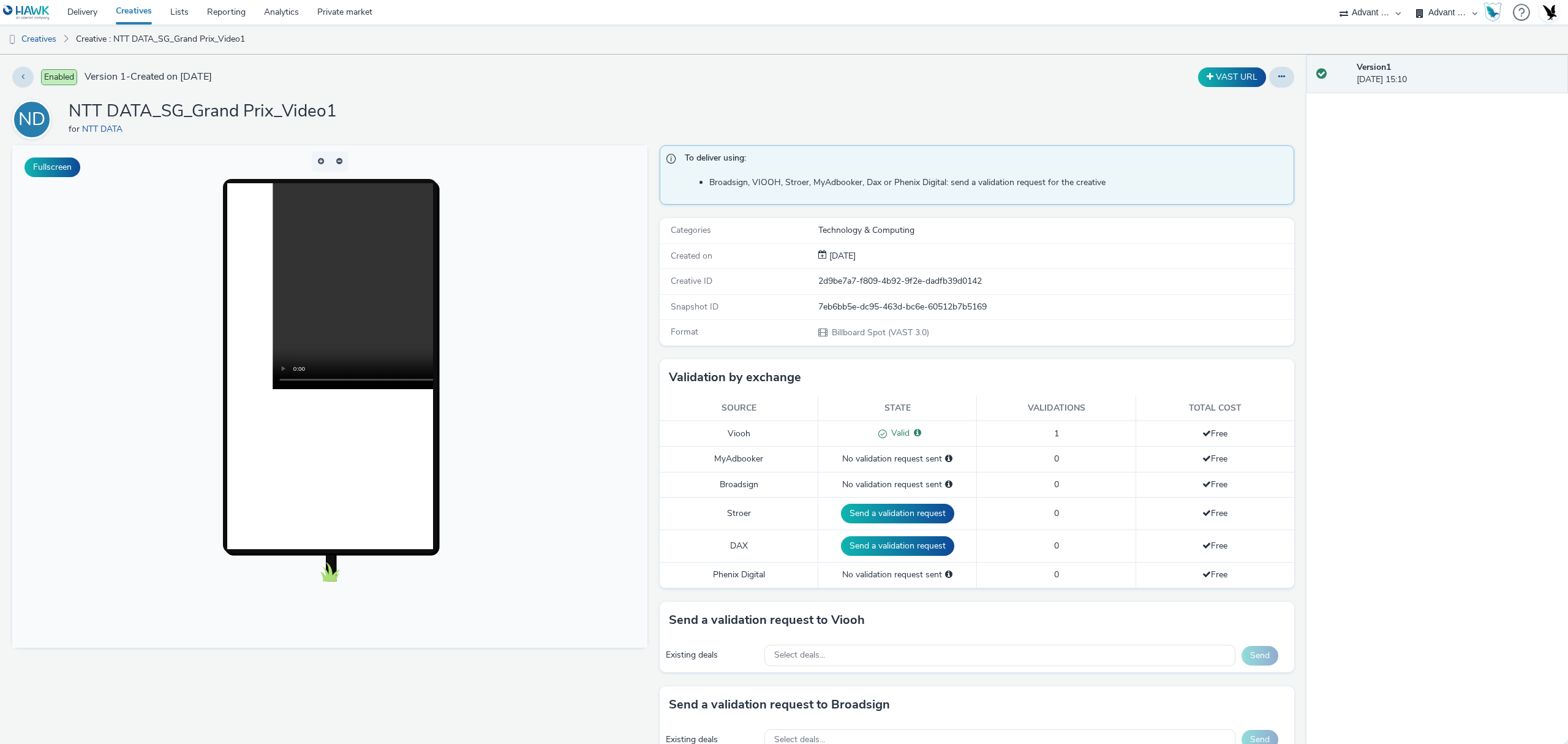
click at [255, 114] on h1 "NTT DATA_SG_Grand Prix_Video1" at bounding box center [203, 112] width 268 height 24
copy h1 "NTT DATA_SG_Grand Prix_Video1"
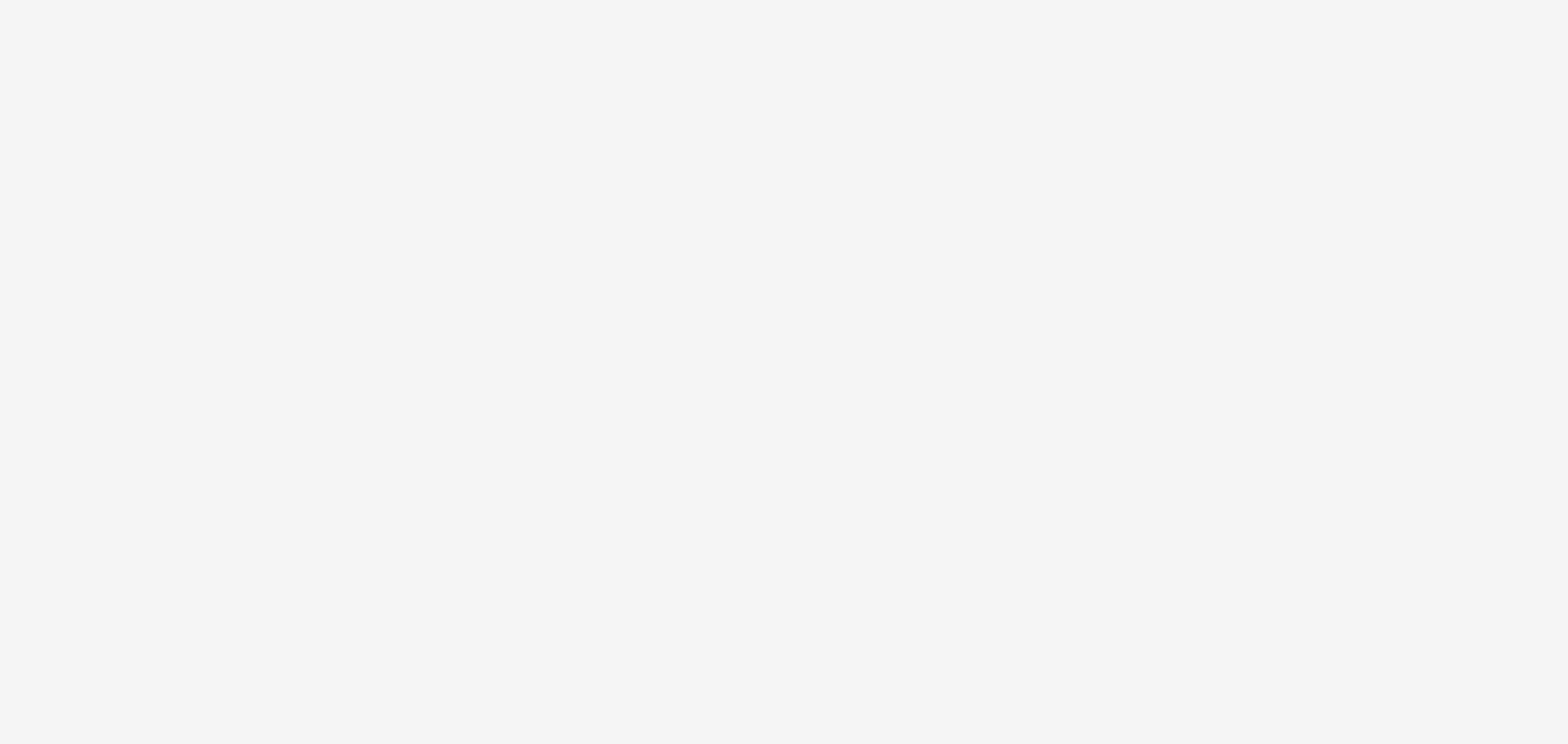
select select "4cb02b07-3b4d-4272-ac98-c1d21eefbd97"
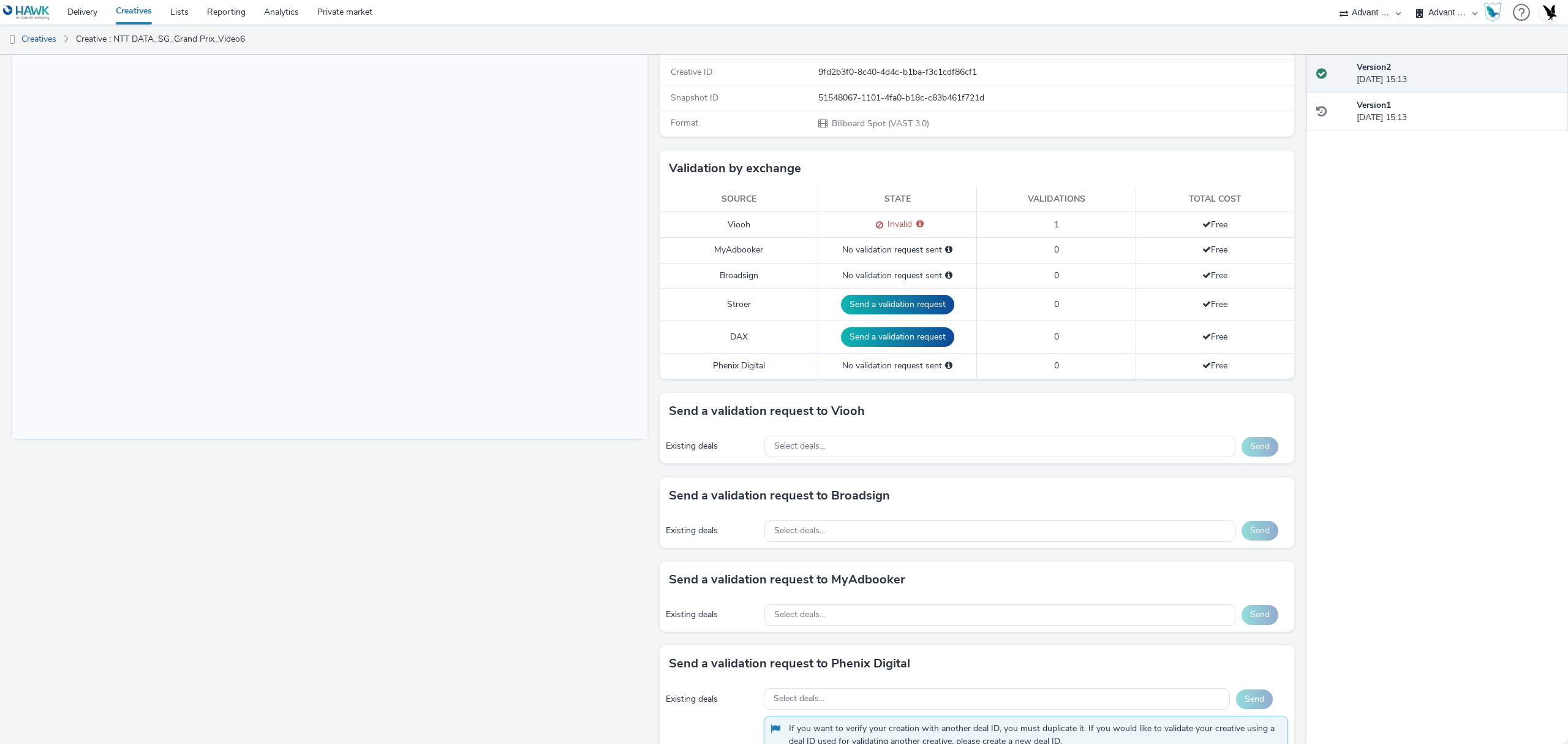
scroll to position [439, 0]
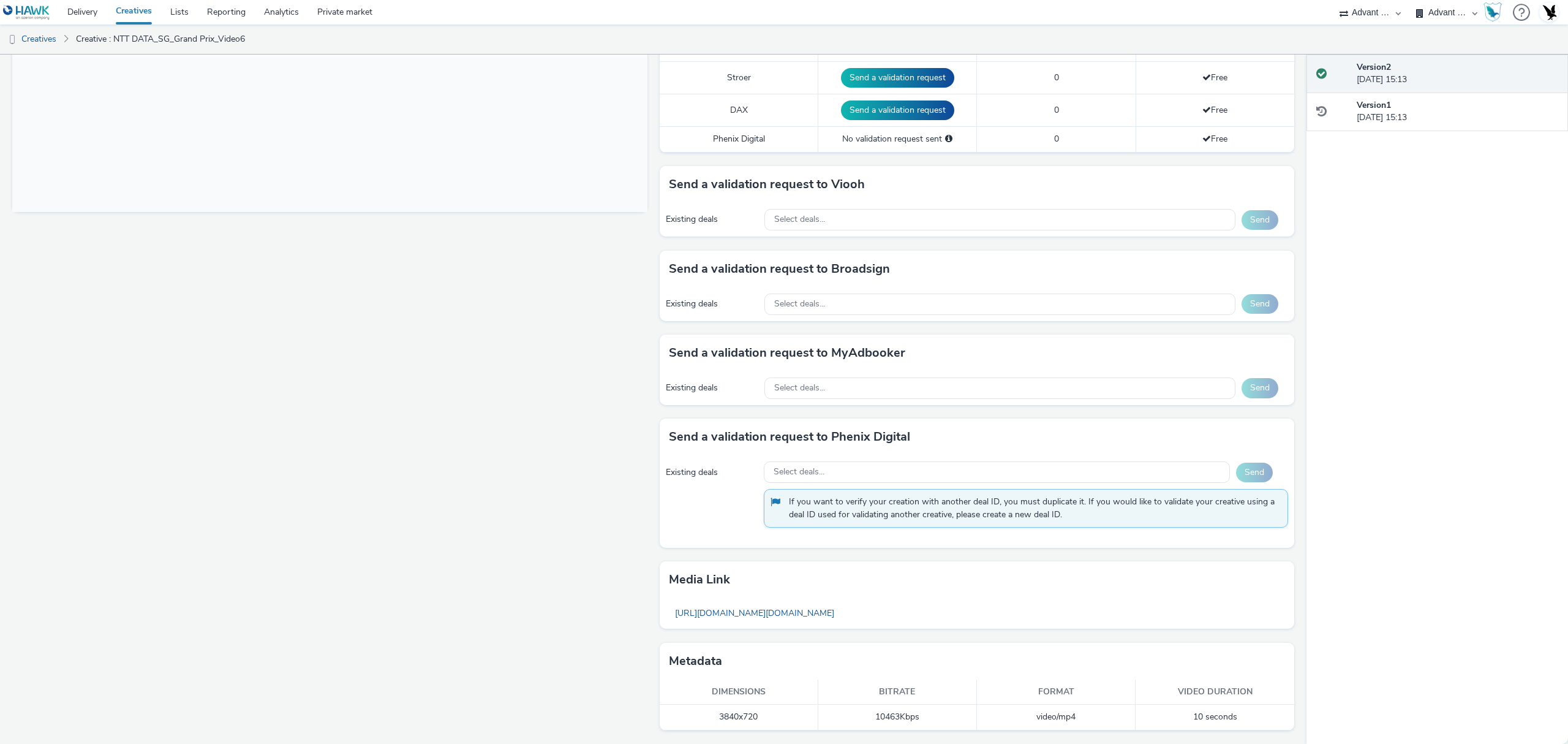
click at [731, 716] on td "3840x720" at bounding box center [739, 717] width 158 height 25
copy td "3840x720"
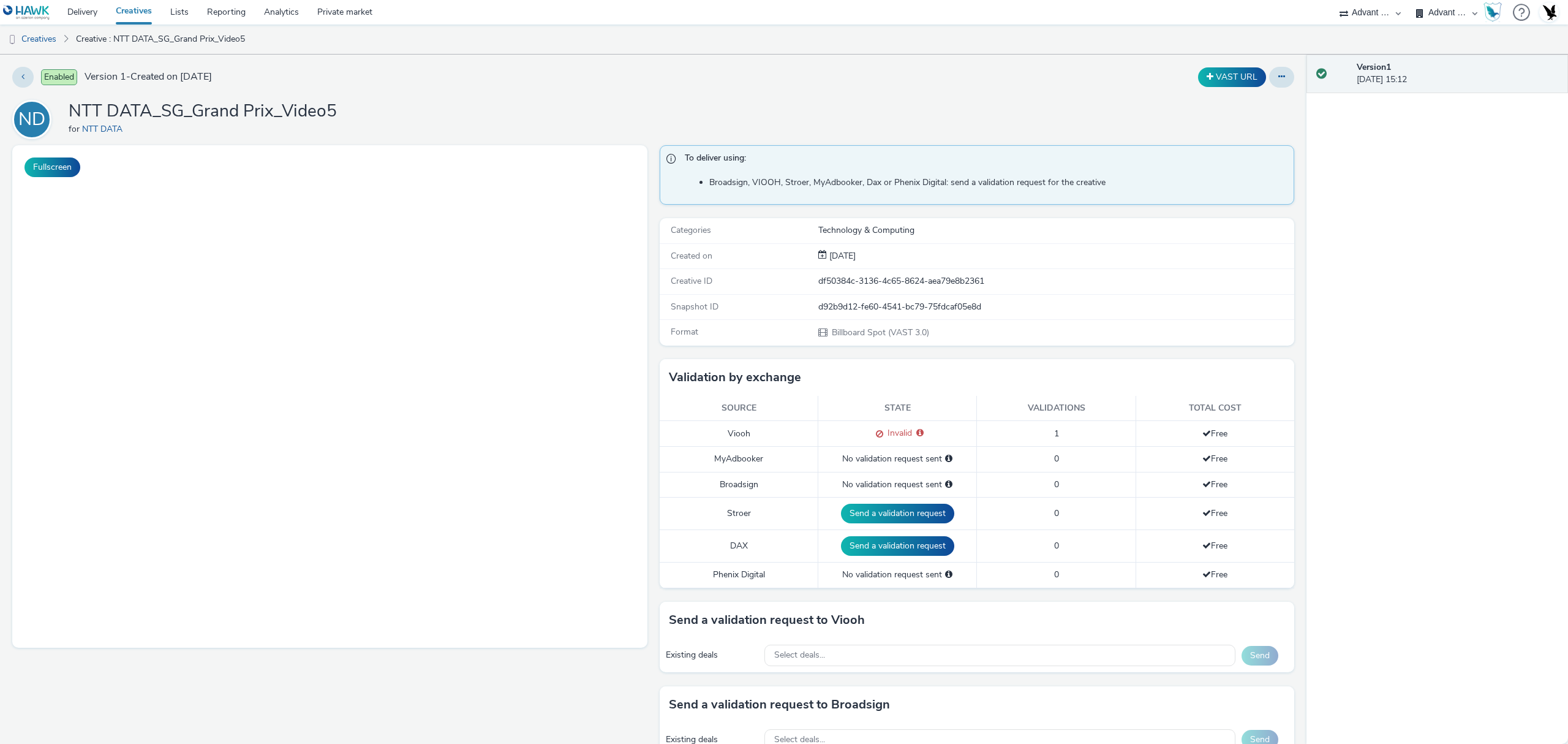
select select "4cb02b07-3b4d-4272-ac98-c1d21eefbd97"
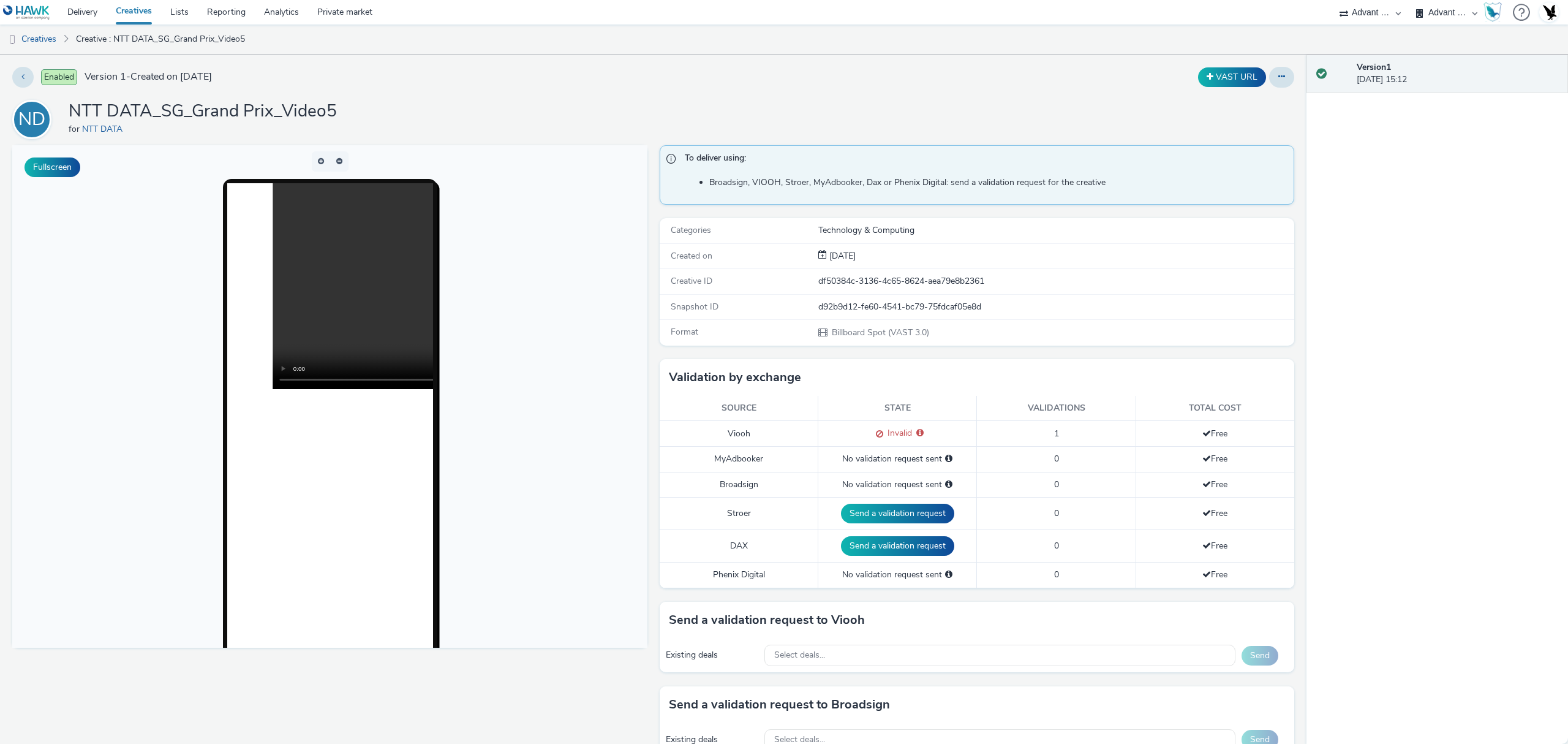
scroll to position [439, 0]
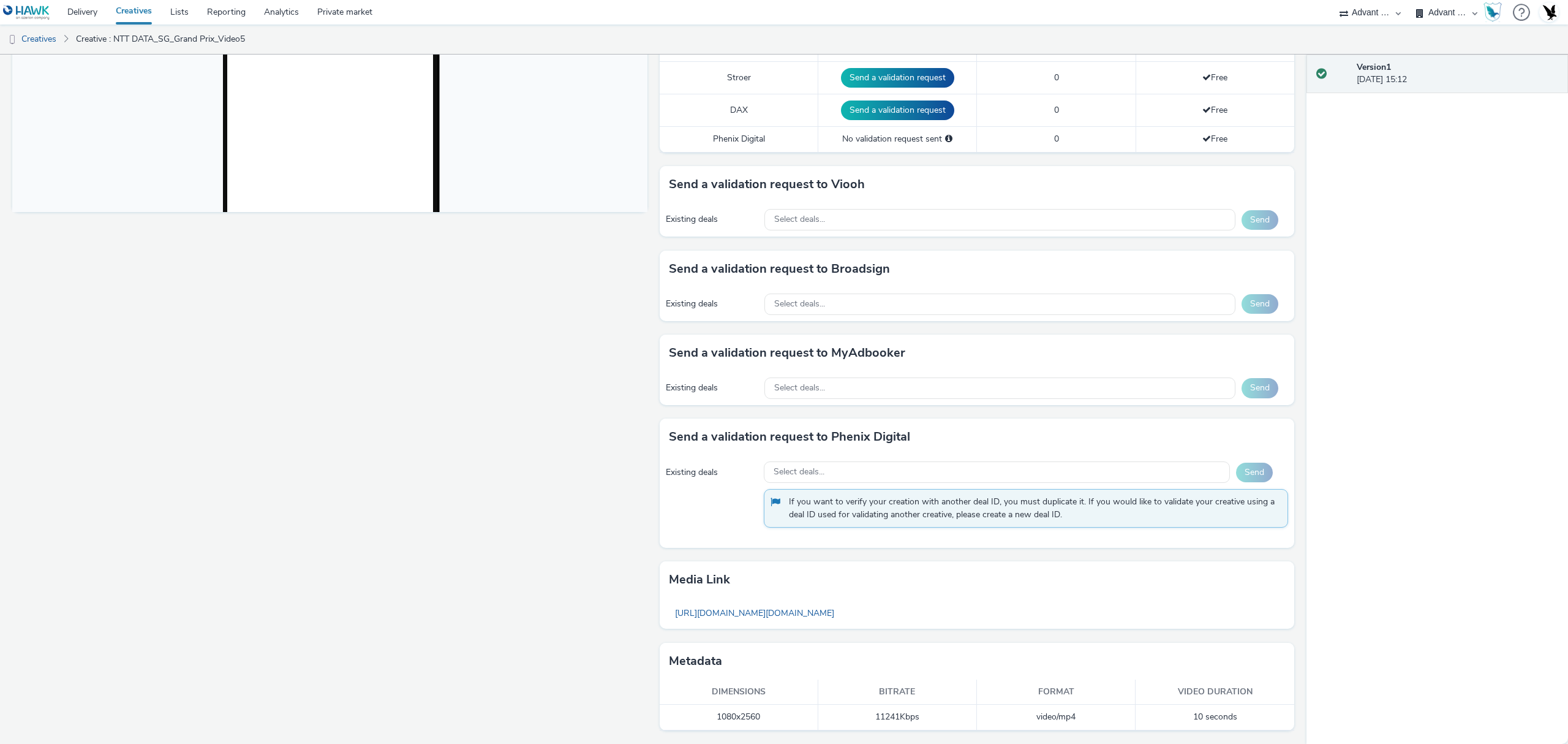
click at [723, 715] on td "1080x2560" at bounding box center [739, 717] width 158 height 25
copy td "1080x2560"
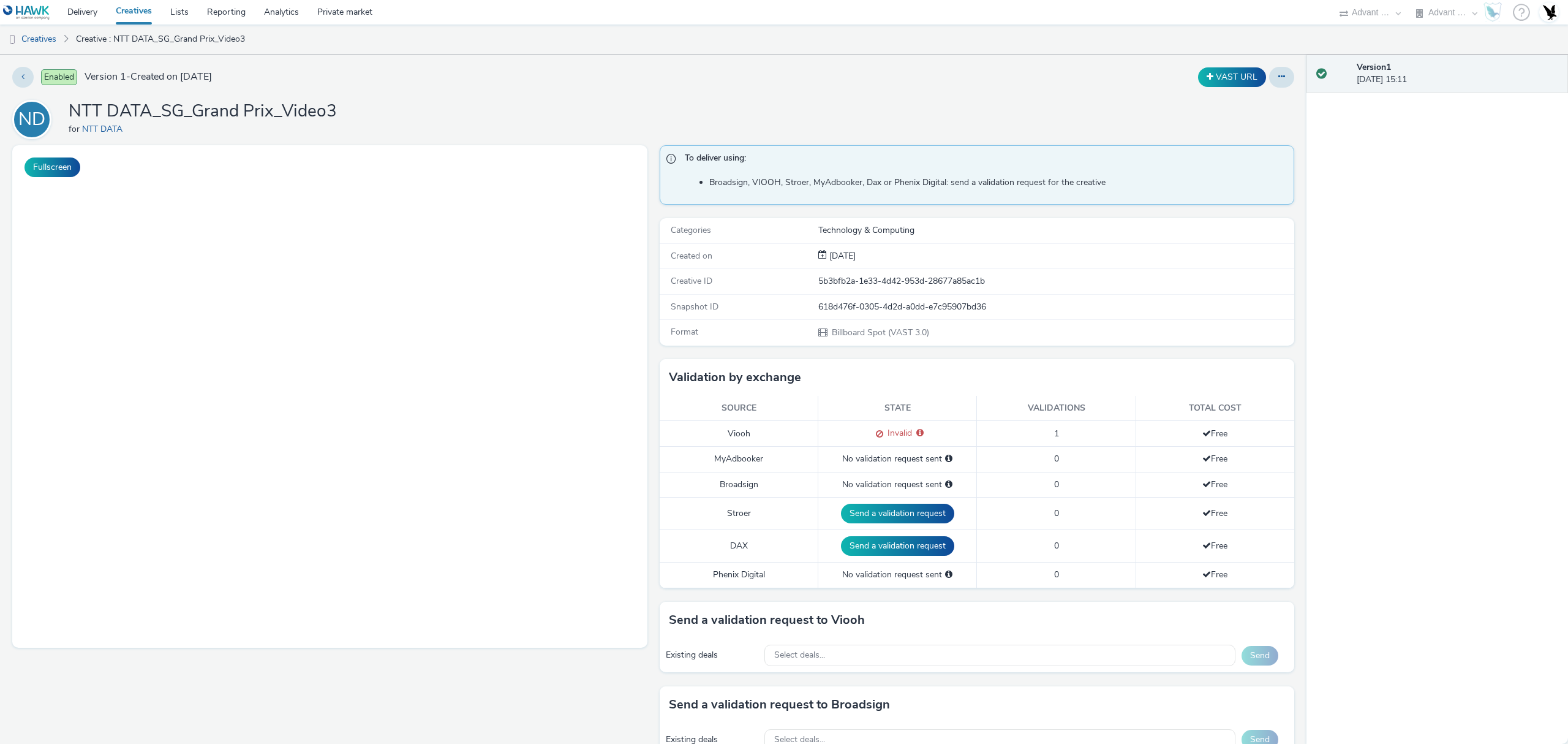
select select "4cb02b07-3b4d-4272-ac98-c1d21eefbd97"
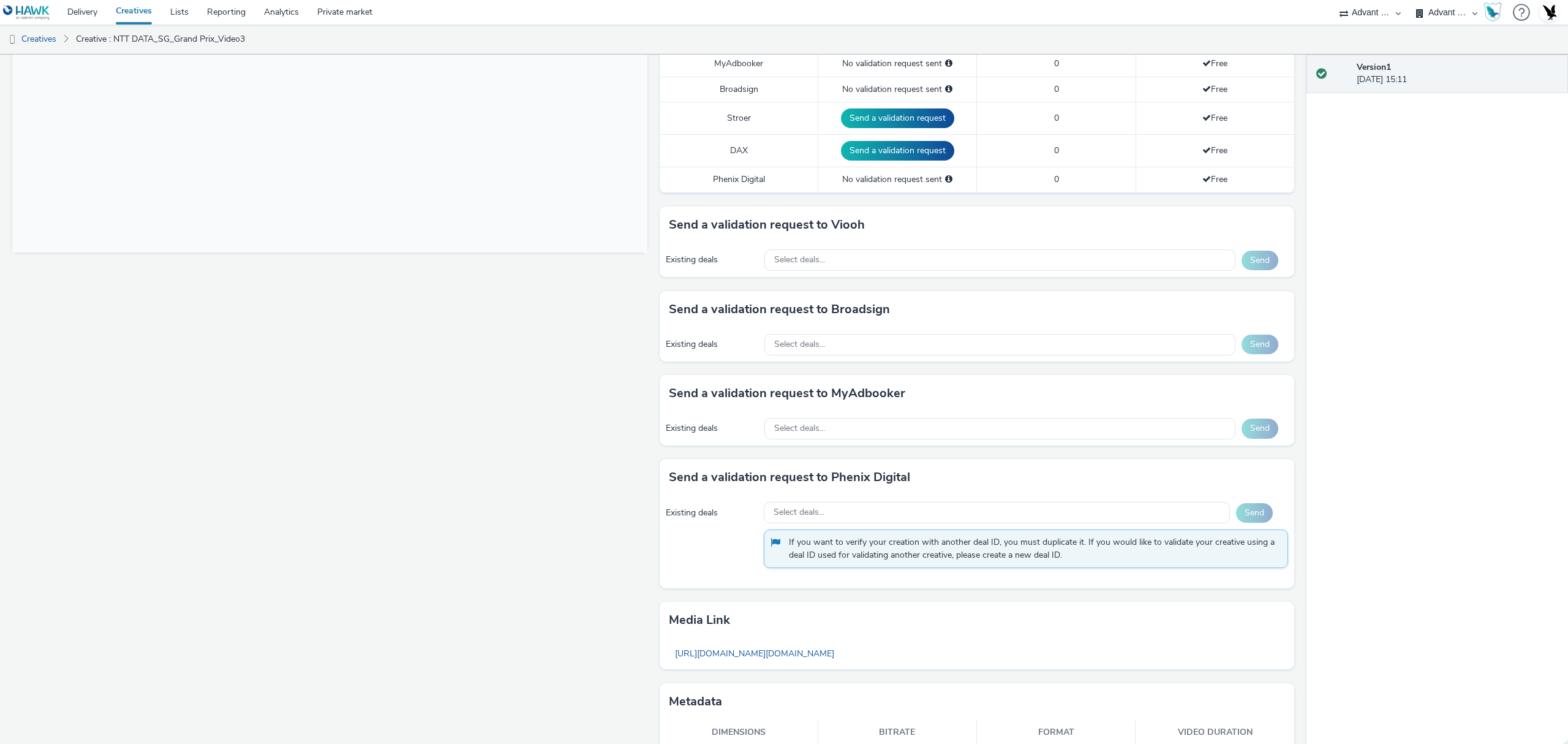
scroll to position [439, 0]
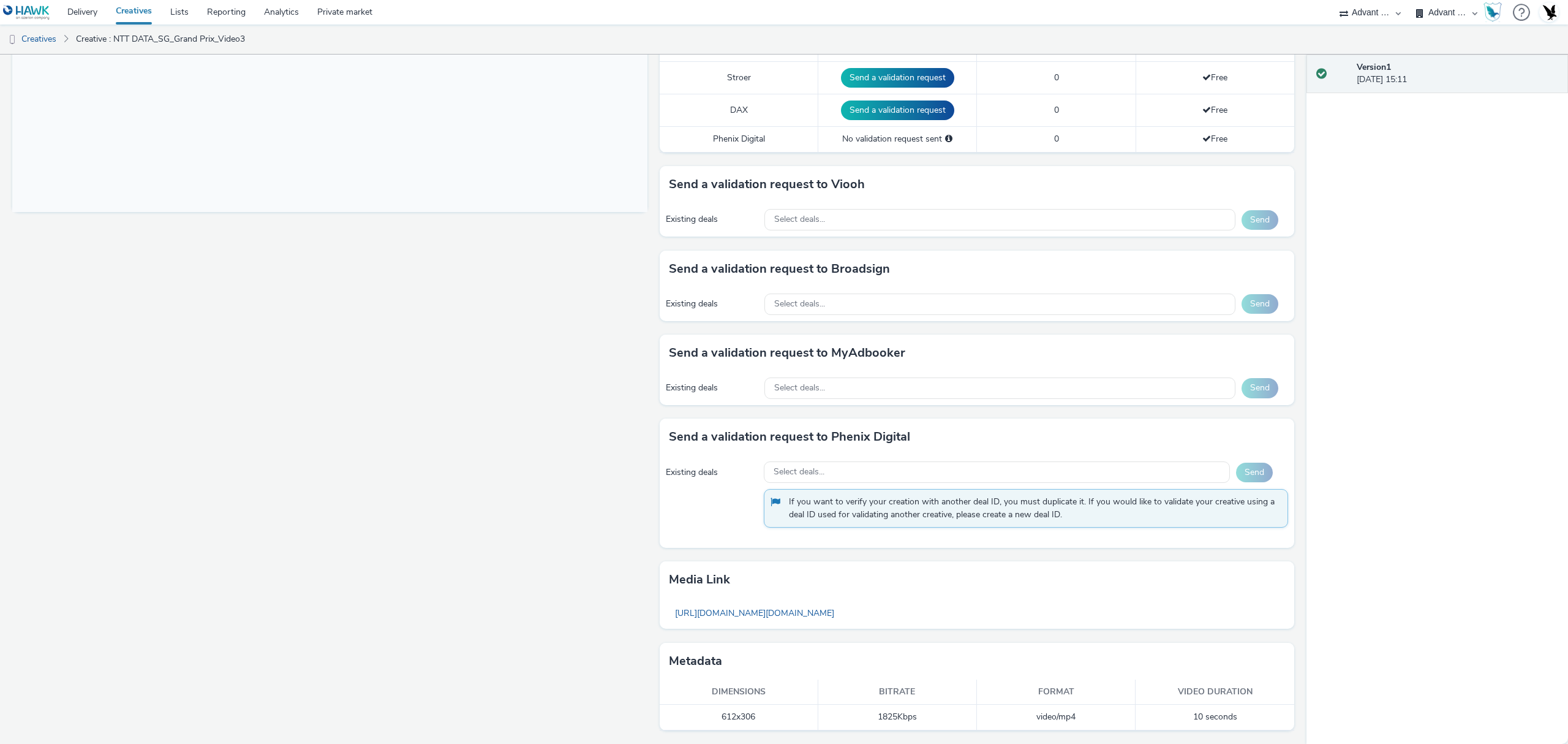
click at [735, 712] on td "612x306" at bounding box center [739, 717] width 158 height 25
copy td "612x306"
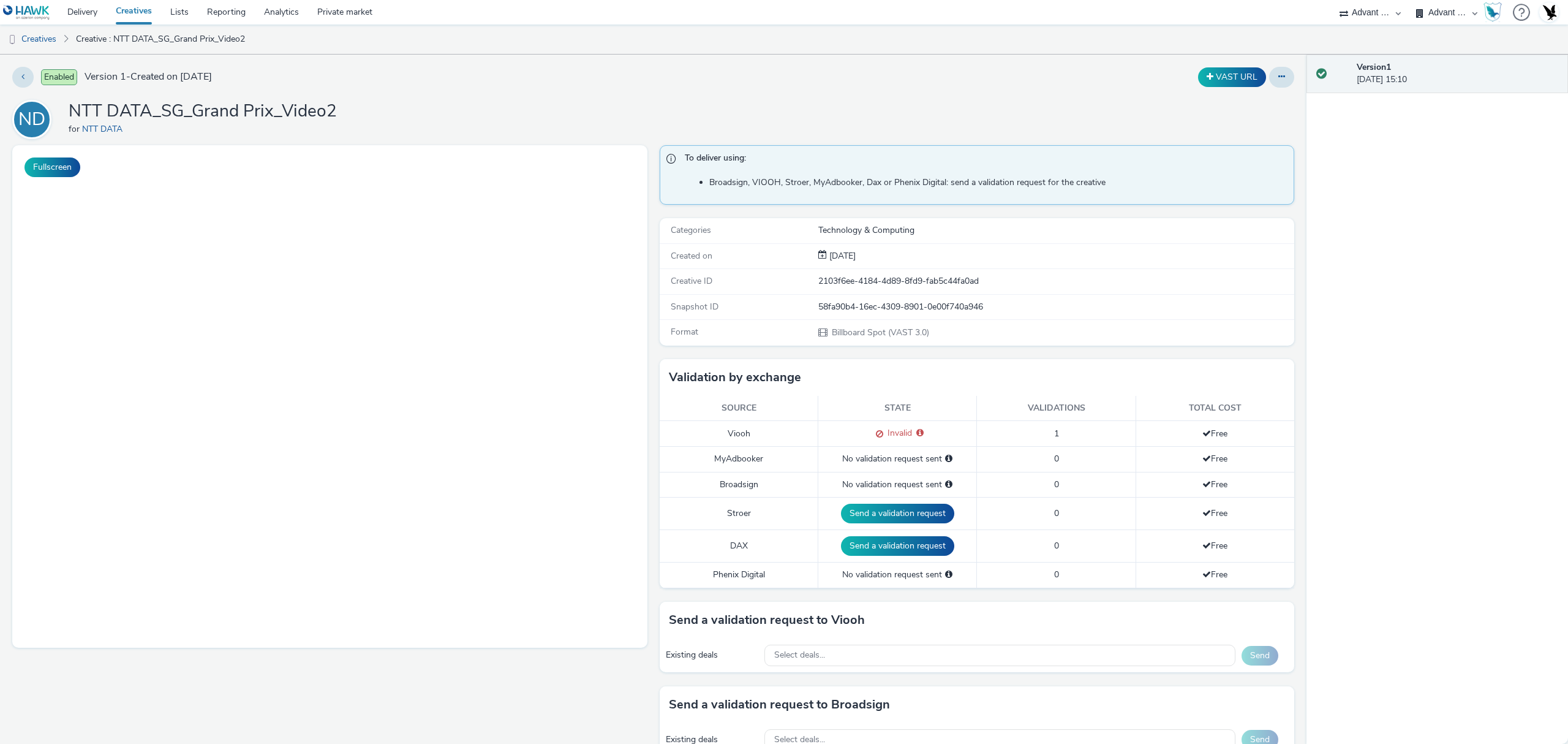
select select "4cb02b07-3b4d-4272-ac98-c1d21eefbd97"
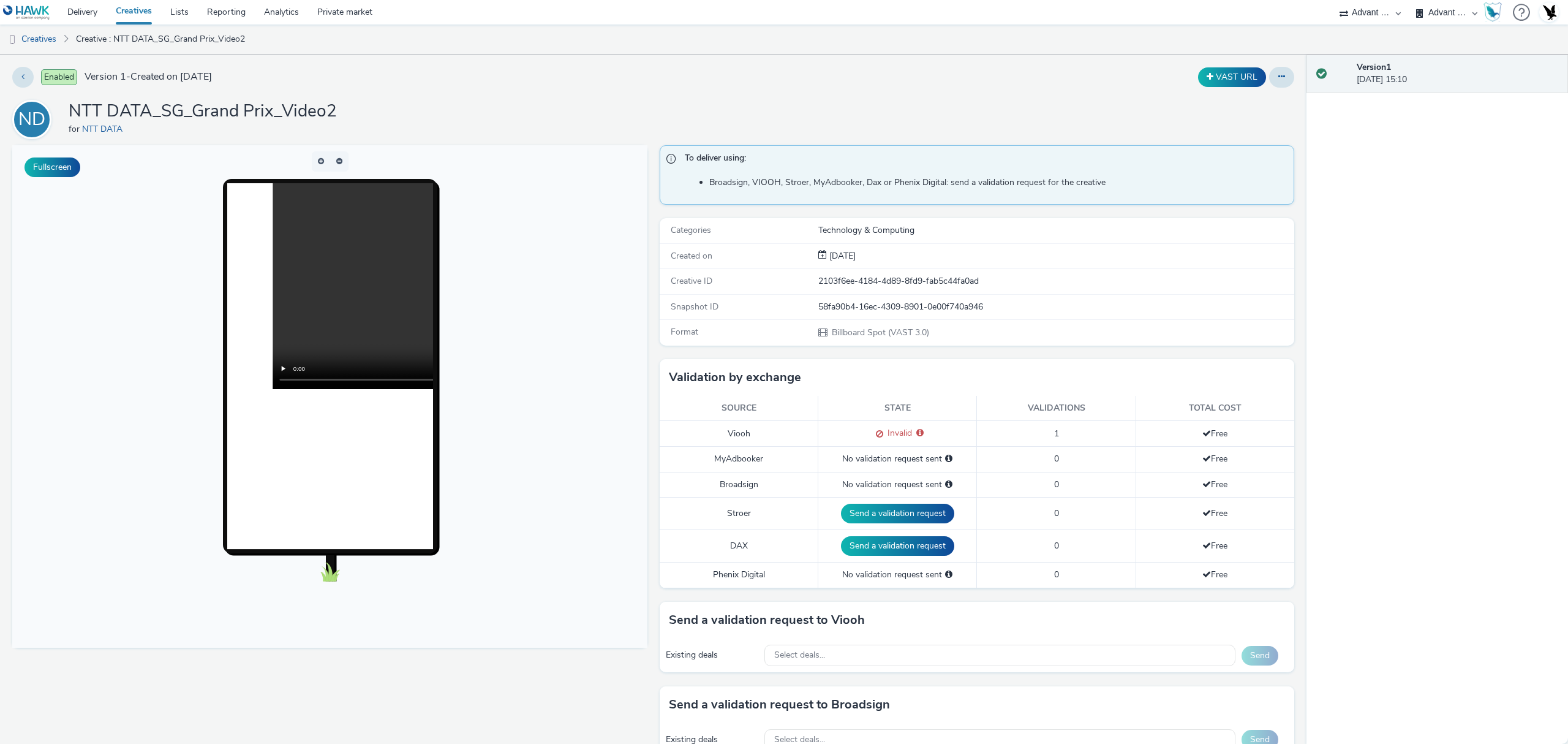
scroll to position [439, 0]
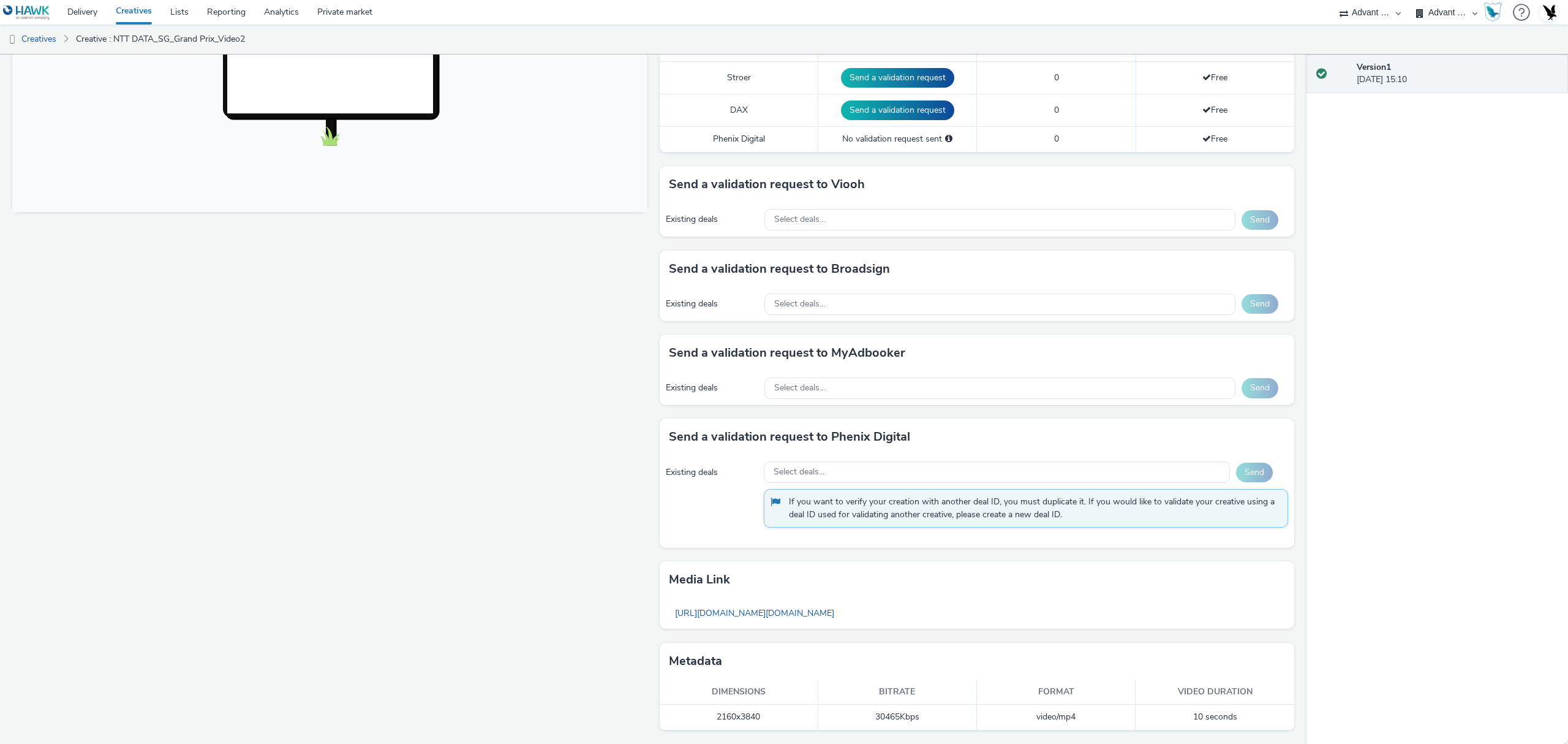
click at [724, 717] on td "2160x3840" at bounding box center [739, 717] width 158 height 25
copy td "2160x3840"
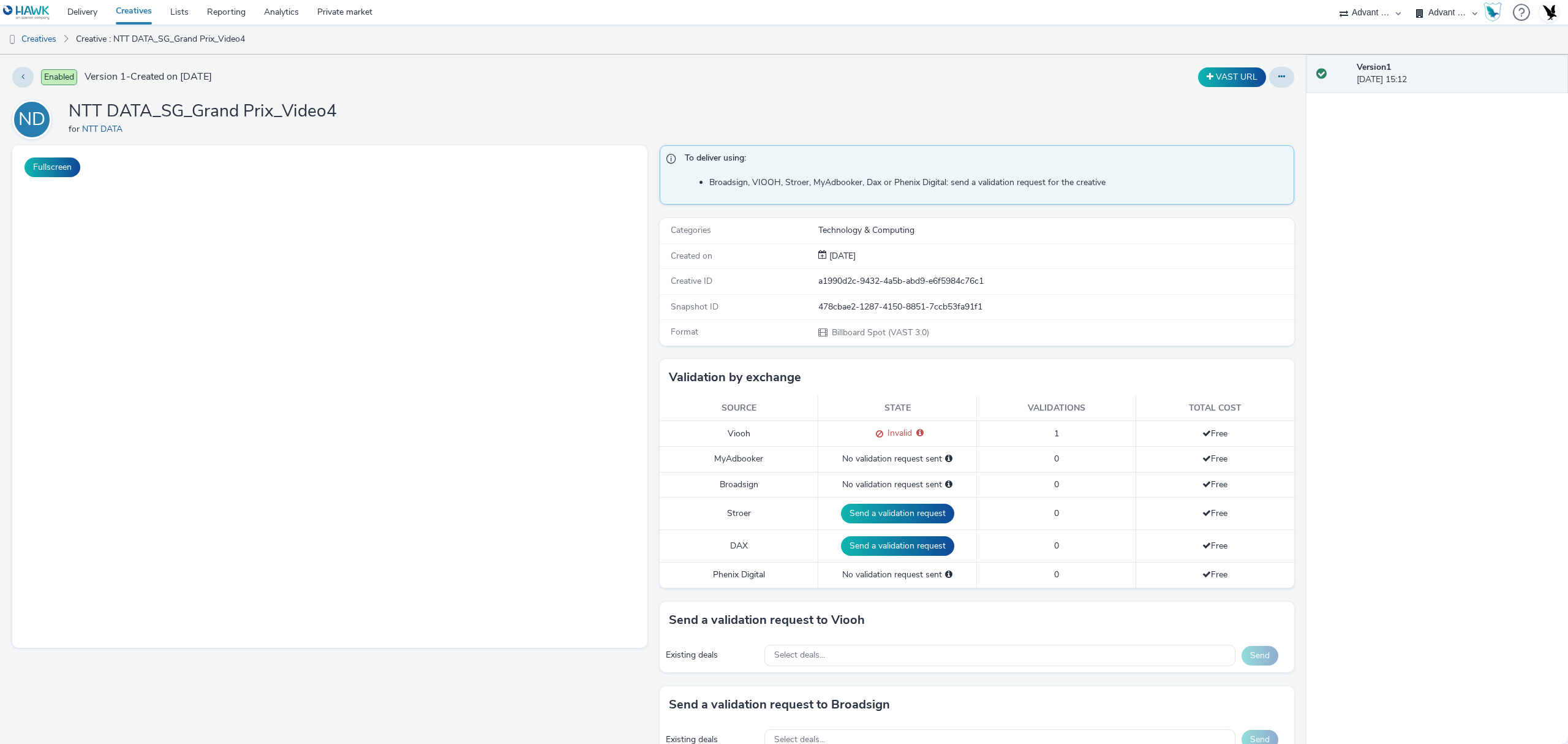
select select "4cb02b07-3b4d-4272-ac98-c1d21eefbd97"
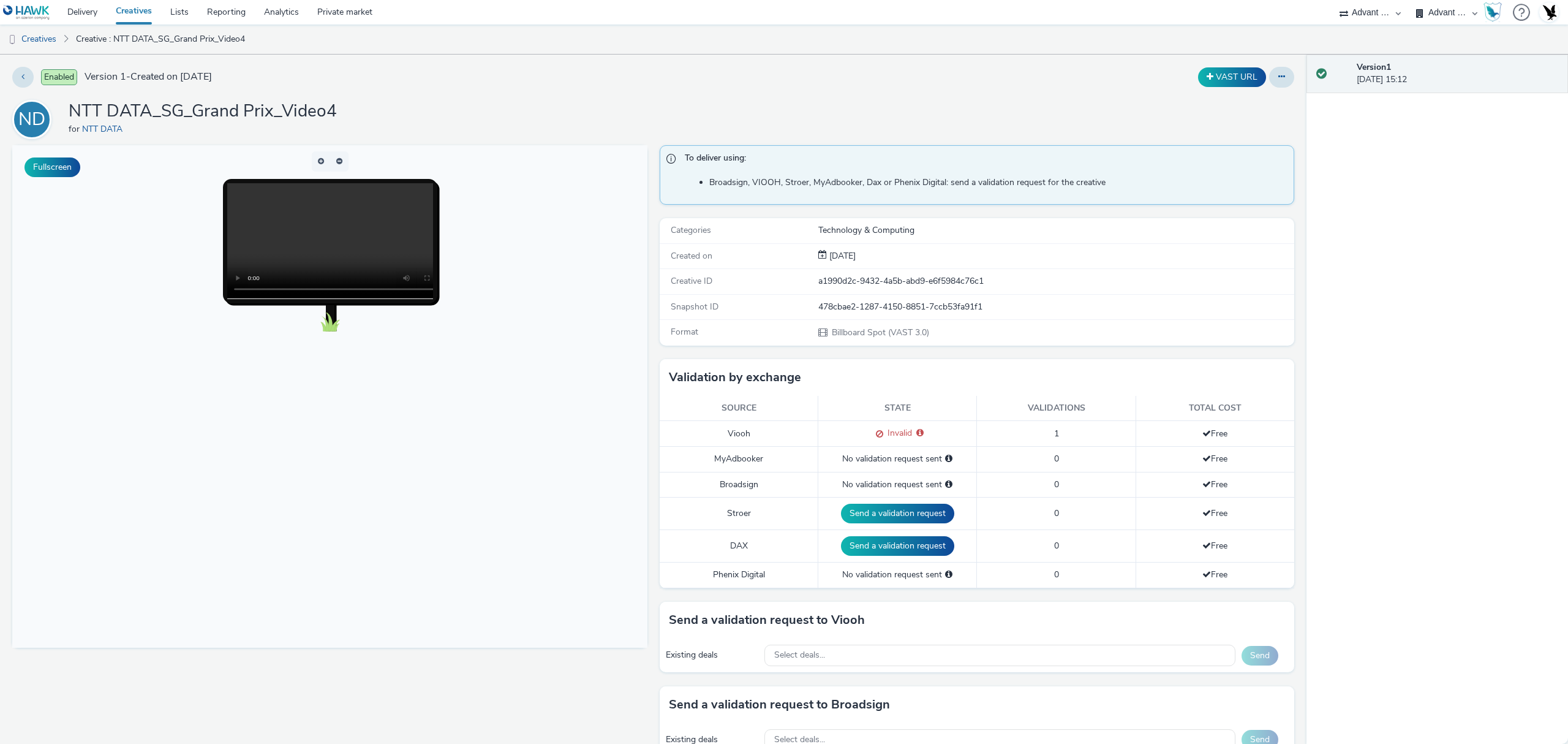
scroll to position [439, 0]
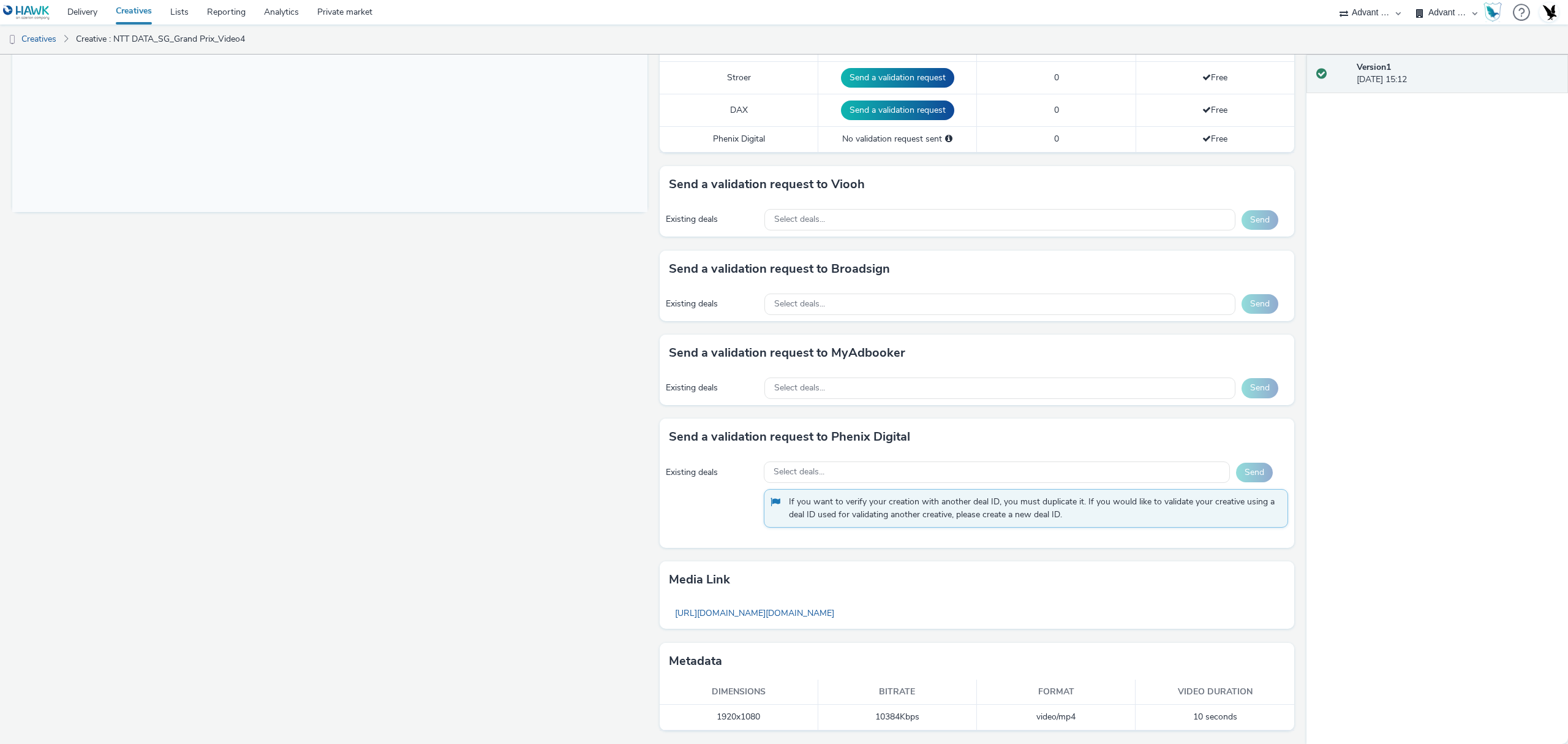
click at [722, 715] on td "1920x1080" at bounding box center [739, 717] width 158 height 25
copy td "1920x1080"
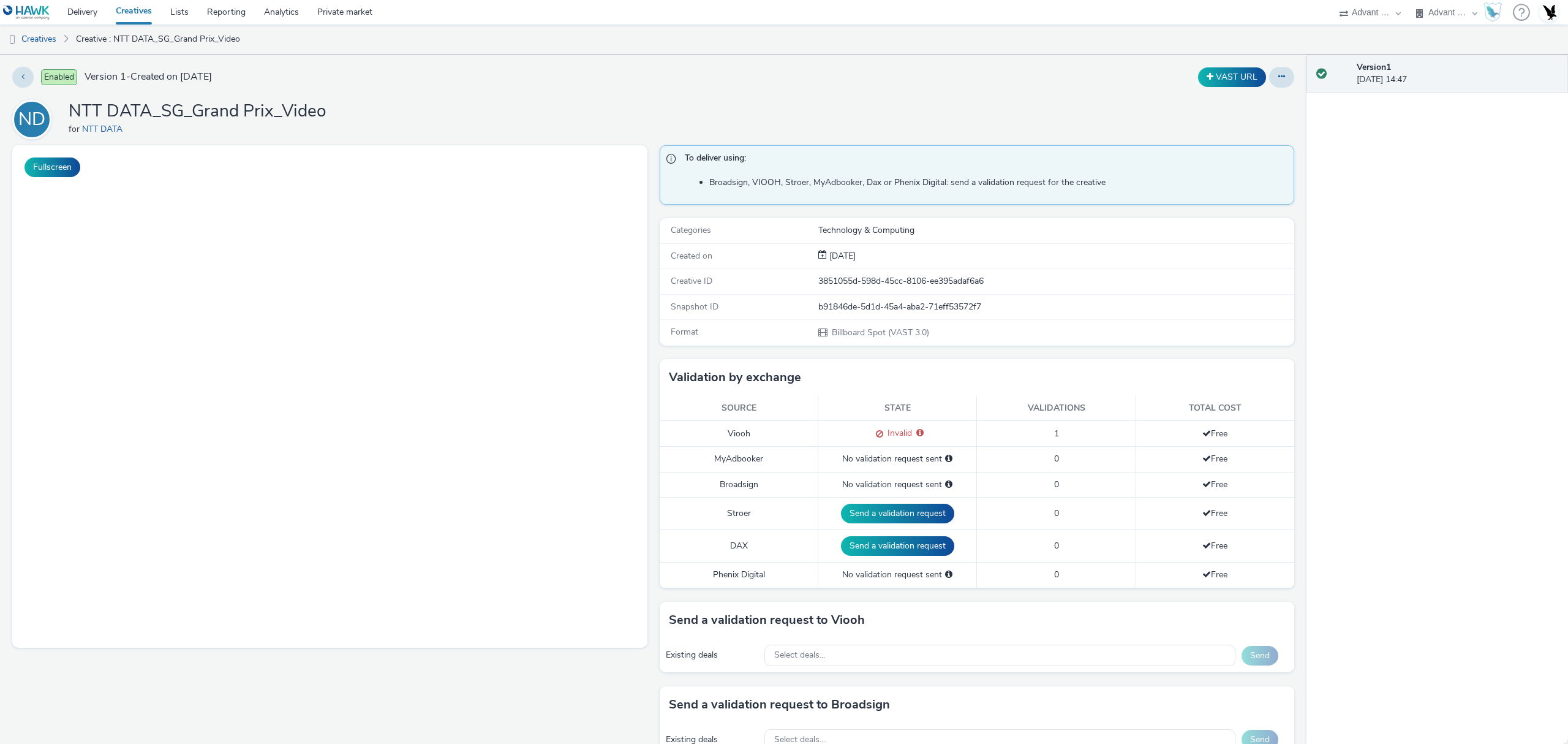
select select "4cb02b07-3b4d-4272-ac98-c1d21eefbd97"
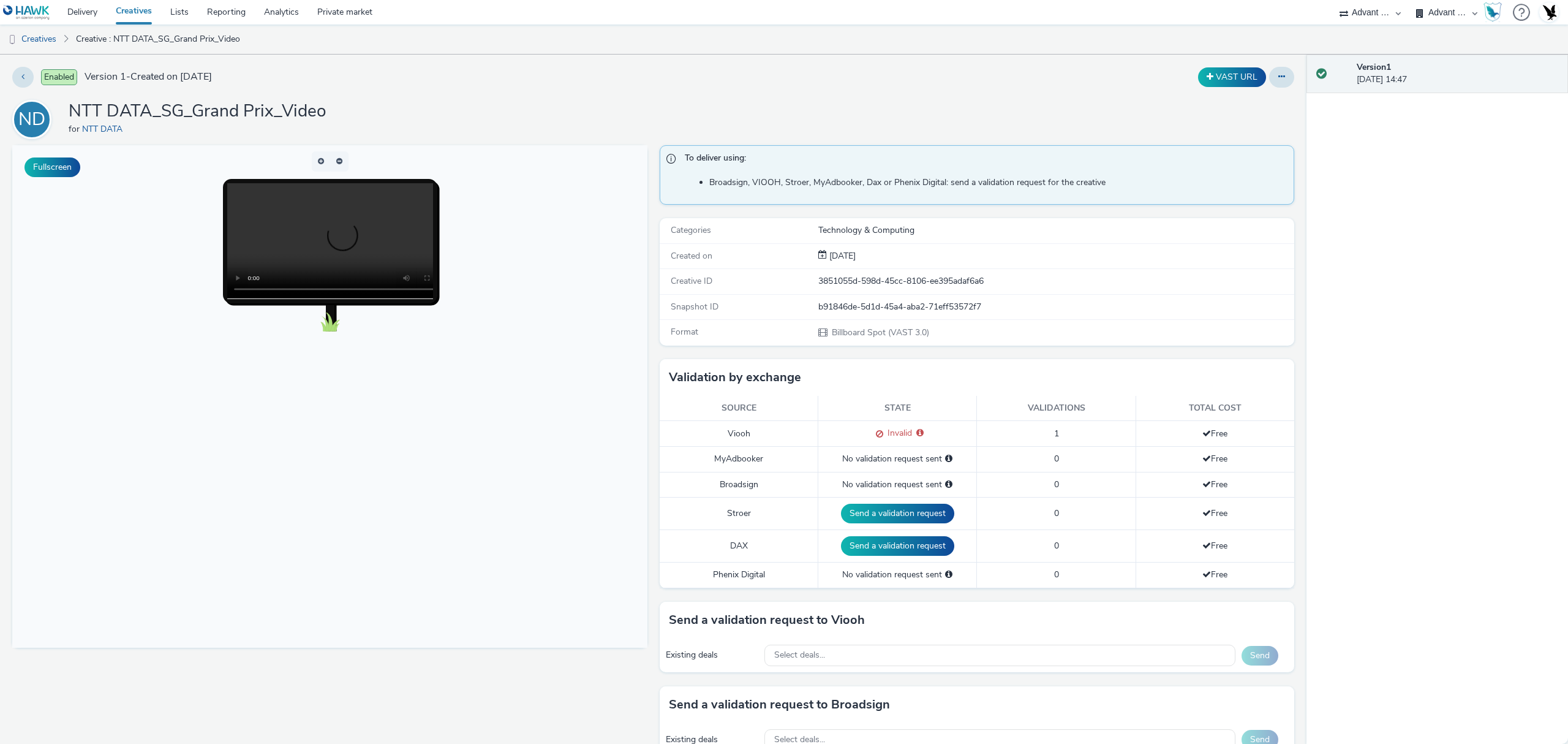
scroll to position [439, 0]
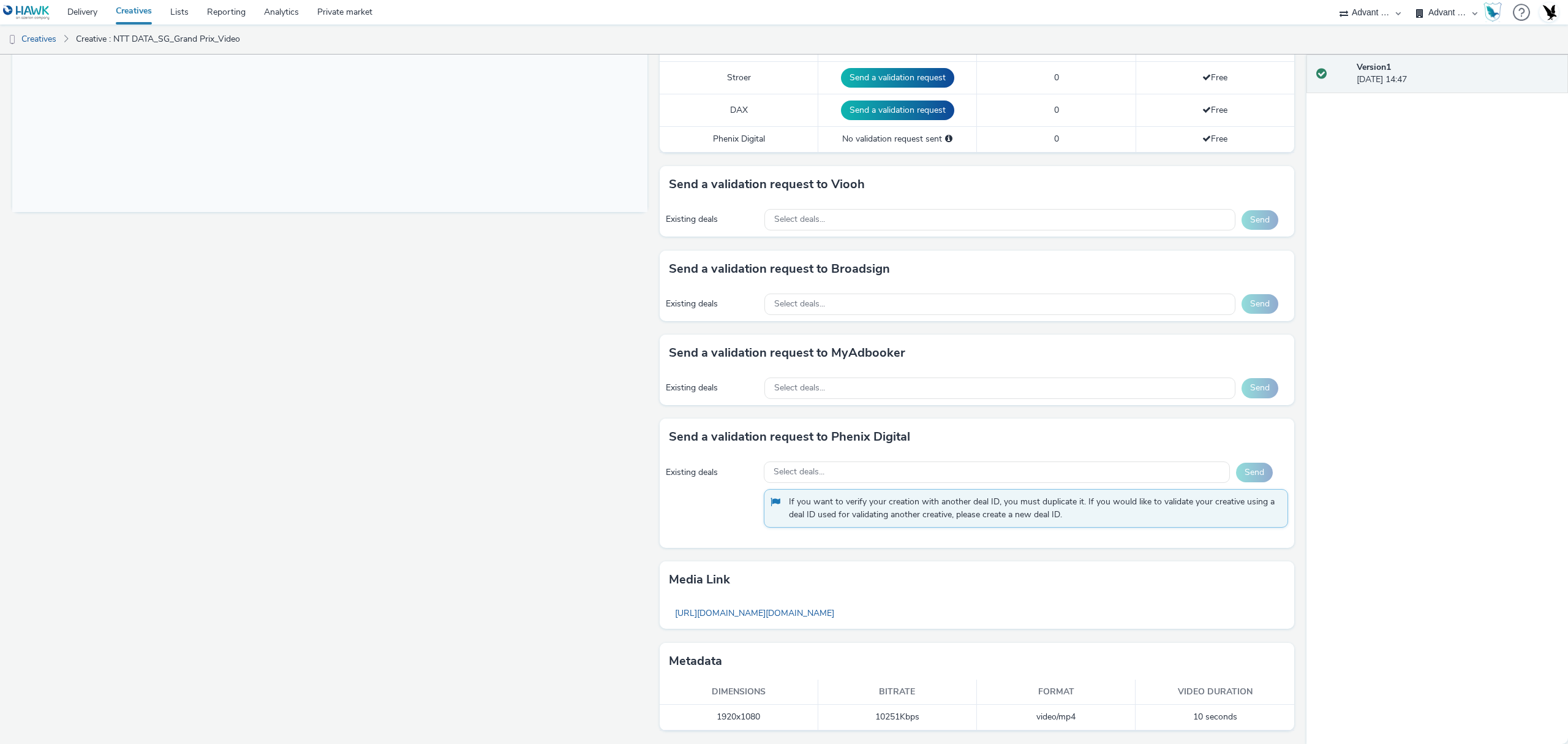
click at [726, 717] on td "1920x1080" at bounding box center [739, 717] width 158 height 25
copy td "1920x1080"
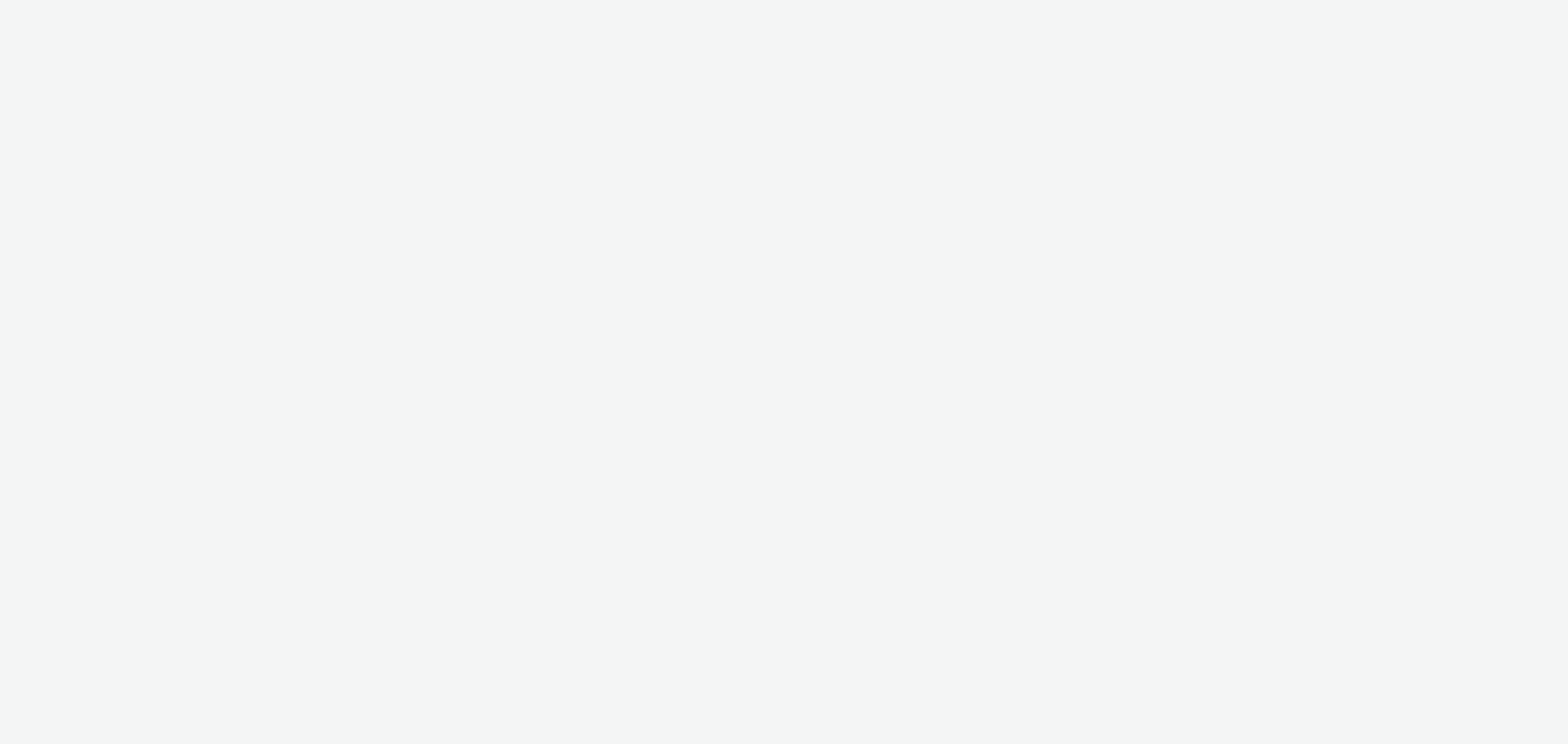
select select "4cb02b07-3b4d-4272-ac98-c1d21eefbd97"
